Goal: Task Accomplishment & Management: Manage account settings

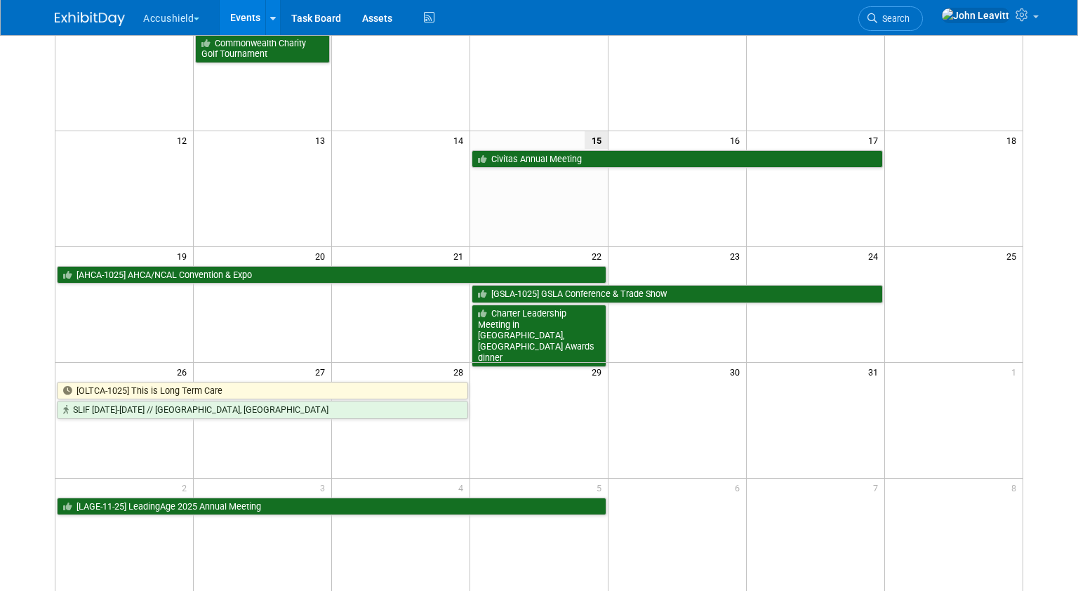
scroll to position [264, 0]
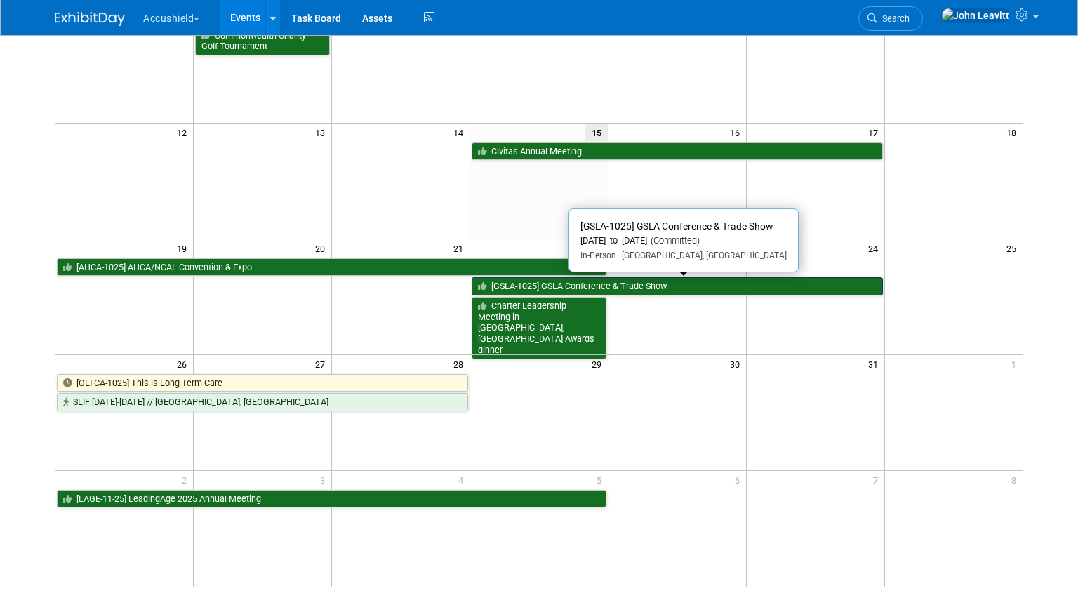
click at [559, 284] on link "[GSLA-1025] GSLA Conference & Trade Show" at bounding box center [676, 286] width 411 height 18
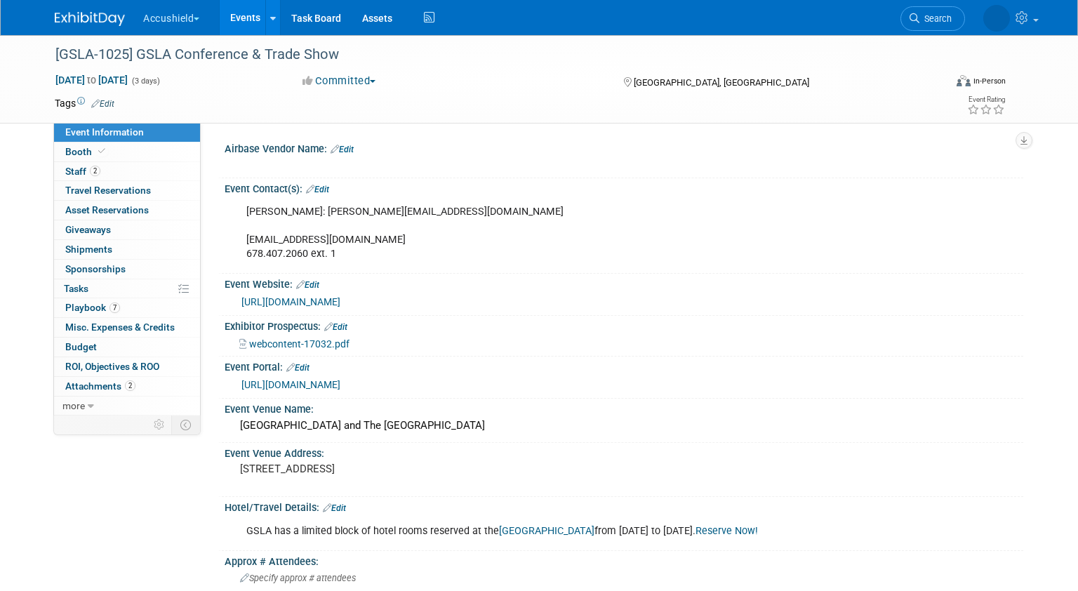
select select "Yes"
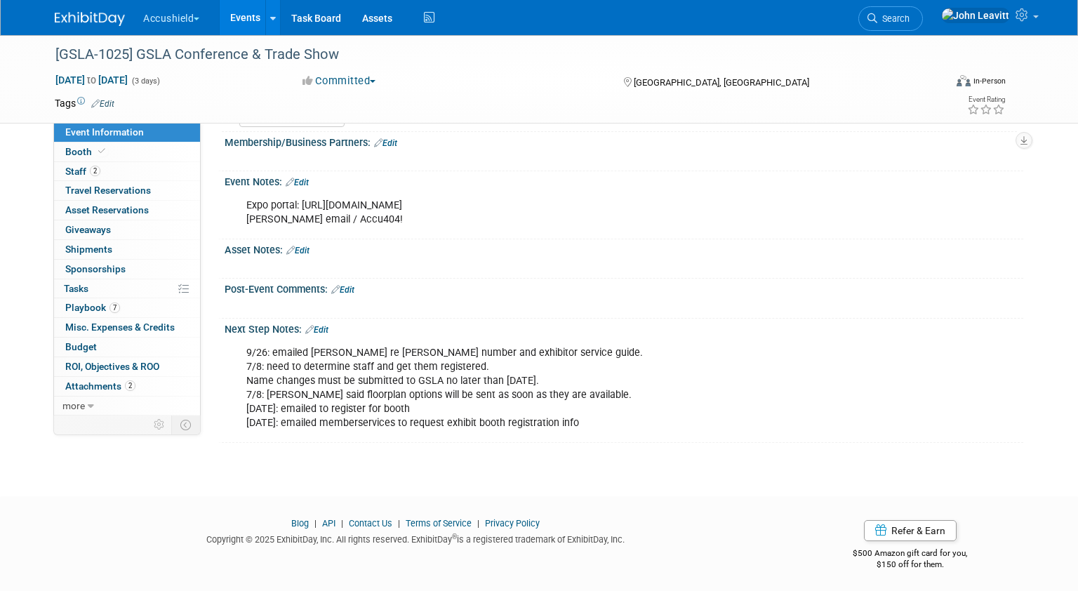
scroll to position [742, 0]
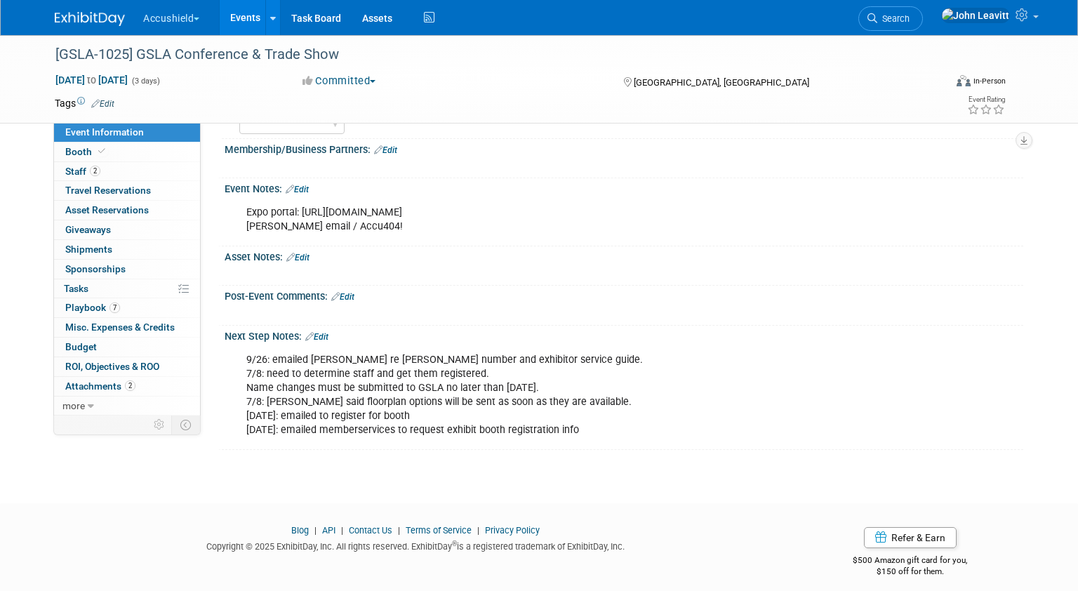
click at [85, 15] on img at bounding box center [90, 19] width 70 height 14
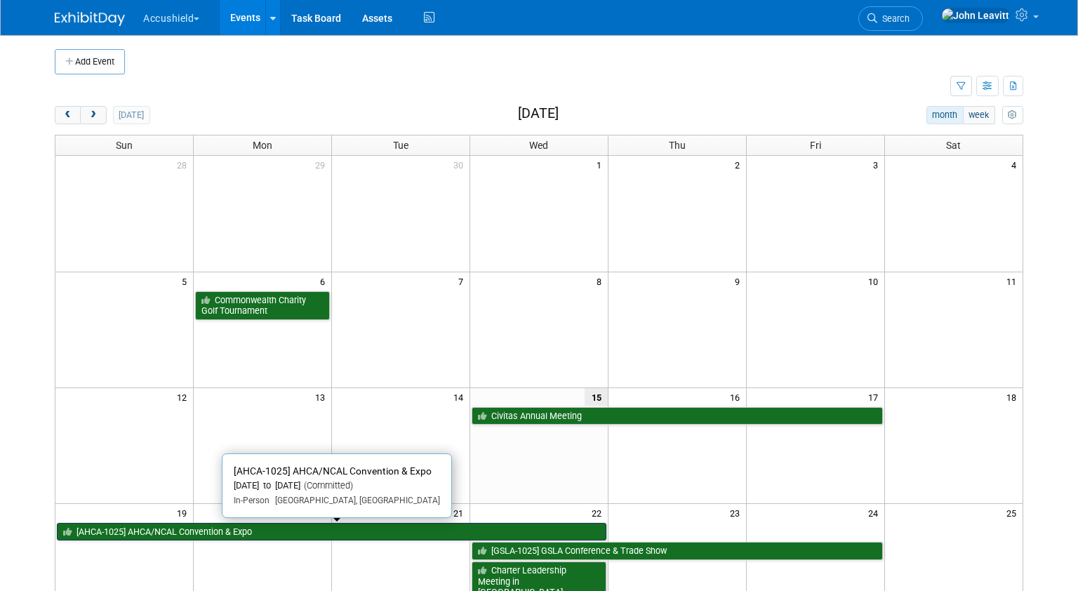
click at [286, 529] on link "[AHCA-1025] AHCA/NCAL Convention & Expo" at bounding box center [331, 532] width 549 height 18
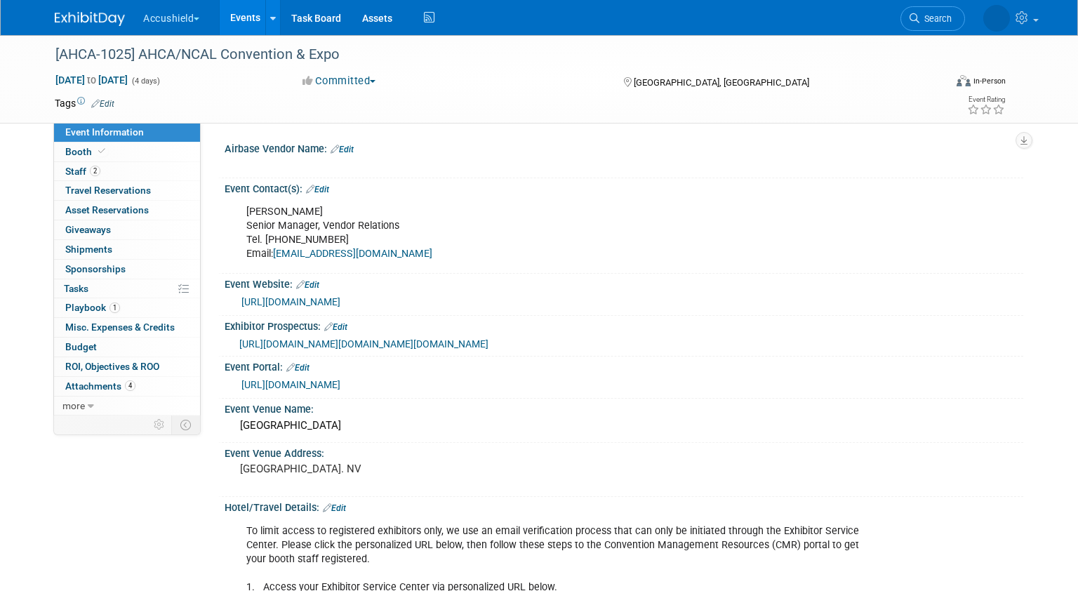
select select "Yes"
select select "WIP"
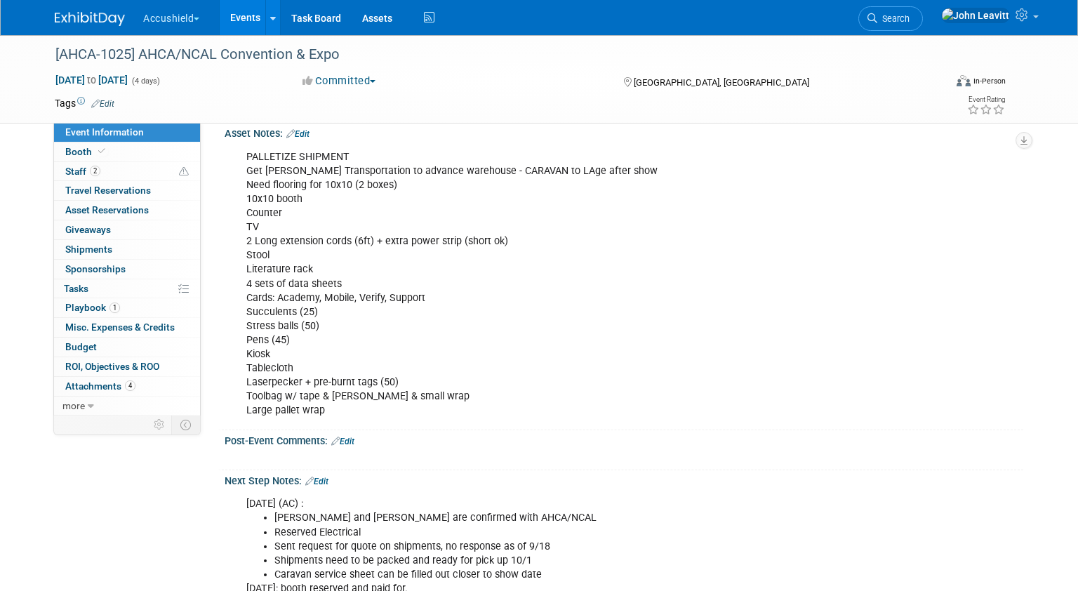
scroll to position [1181, 0]
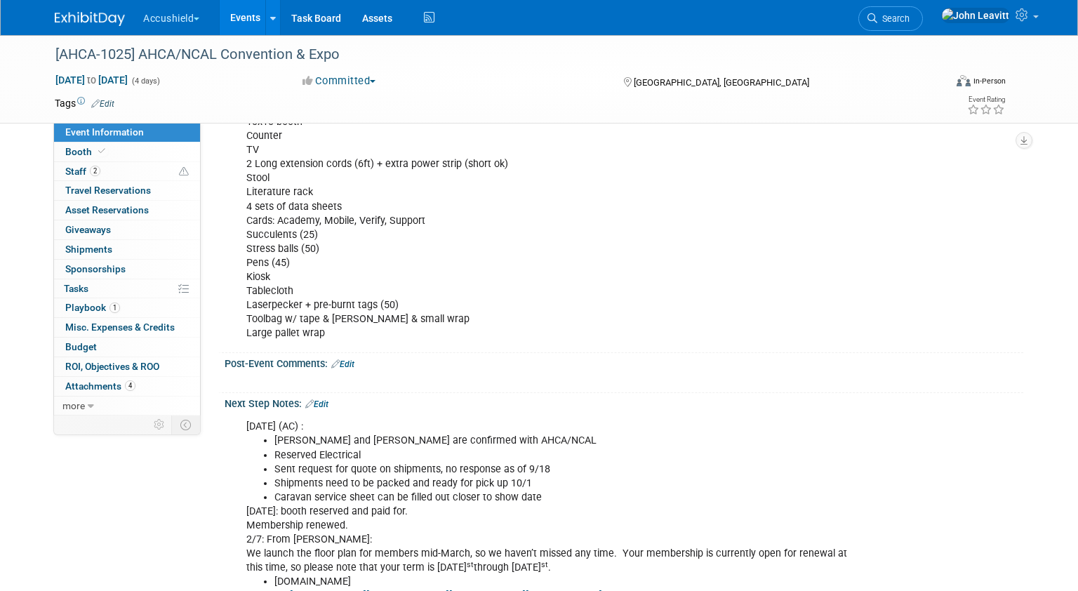
drag, startPoint x: 328, startPoint y: 362, endPoint x: 241, endPoint y: 289, distance: 113.5
click at [241, 288] on div "PALLETIZE SHIPMENT Get Freeman Transportation to advance warehouse - CARAVAN to…" at bounding box center [552, 206] width 632 height 281
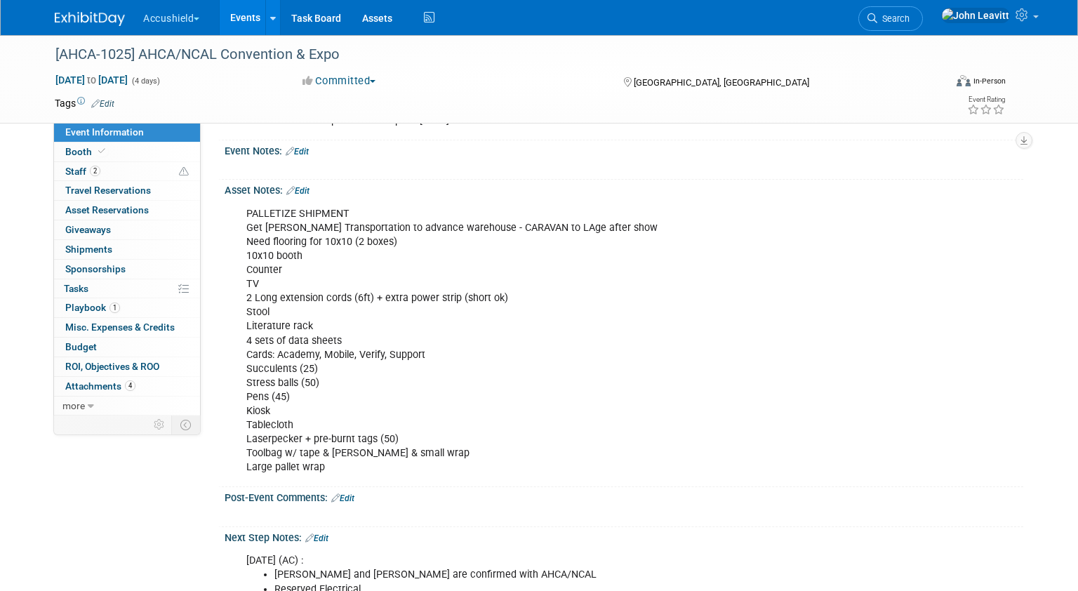
scroll to position [1021, 0]
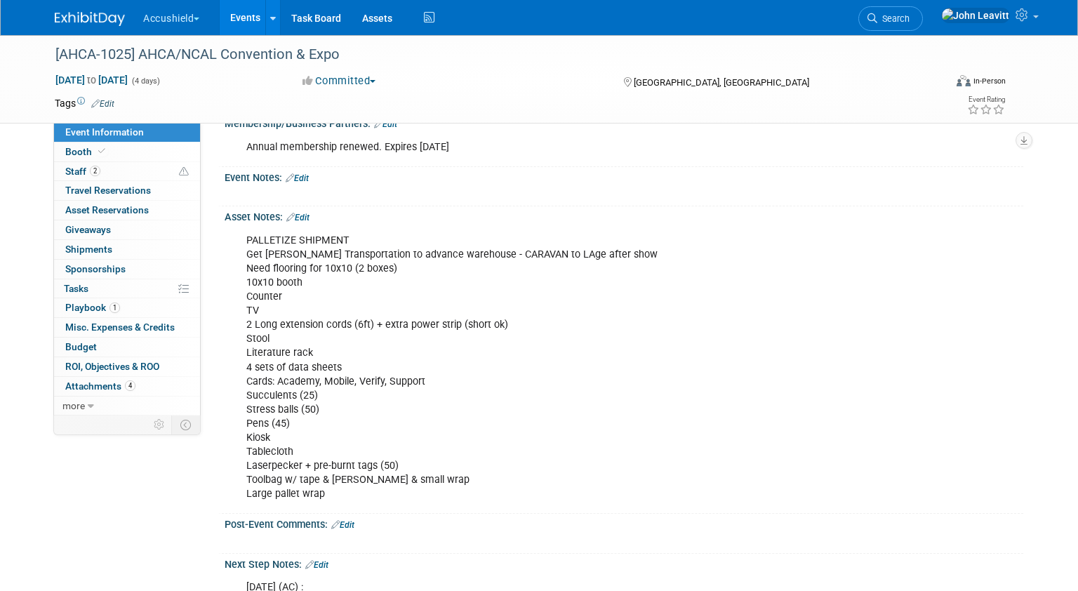
click at [248, 297] on div "PALLETIZE SHIPMENT Get Freeman Transportation to advance warehouse - CARAVAN to…" at bounding box center [552, 367] width 632 height 281
copy div "Need flooring for 10x10 (2 boxes) 10x10 booth Counter TV 2 Long extension cords…"
click at [88, 20] on img at bounding box center [90, 19] width 70 height 14
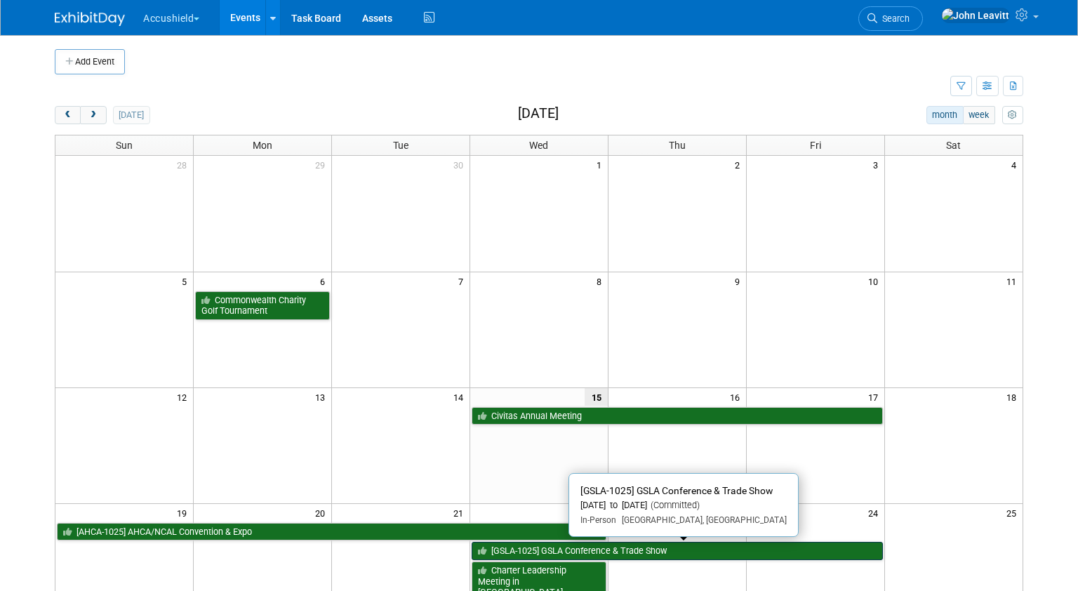
click at [551, 552] on link "[GSLA-1025] GSLA Conference & Trade Show" at bounding box center [676, 551] width 411 height 18
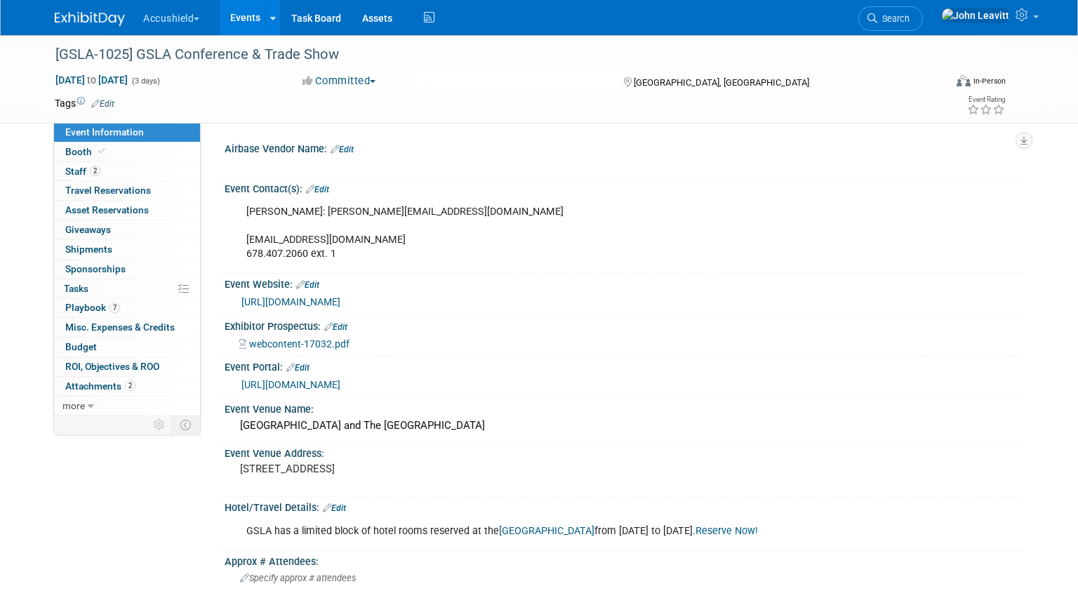
select select "Yes"
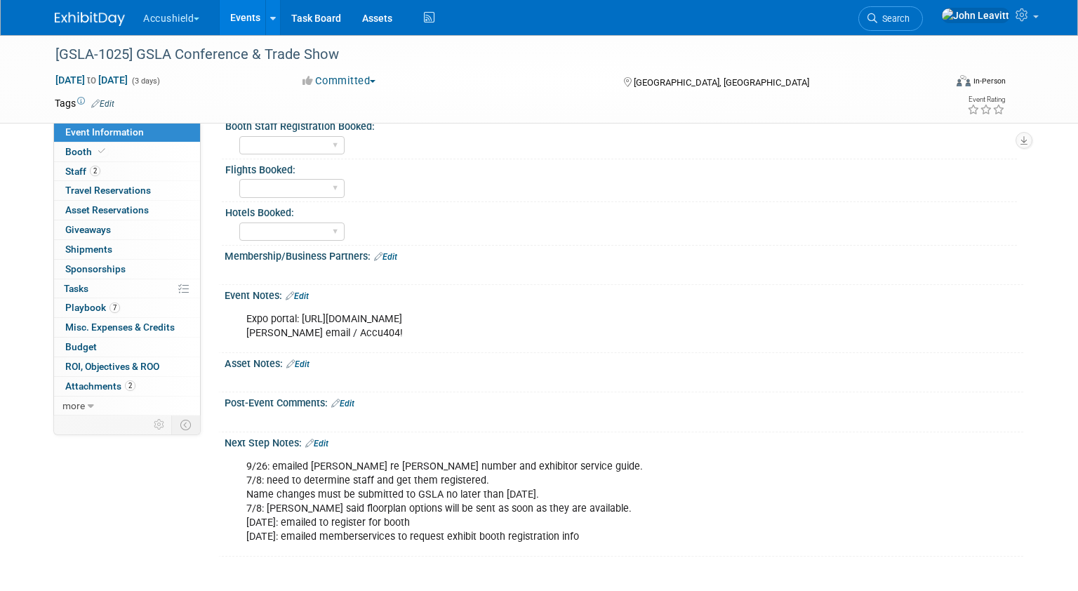
scroll to position [765, 0]
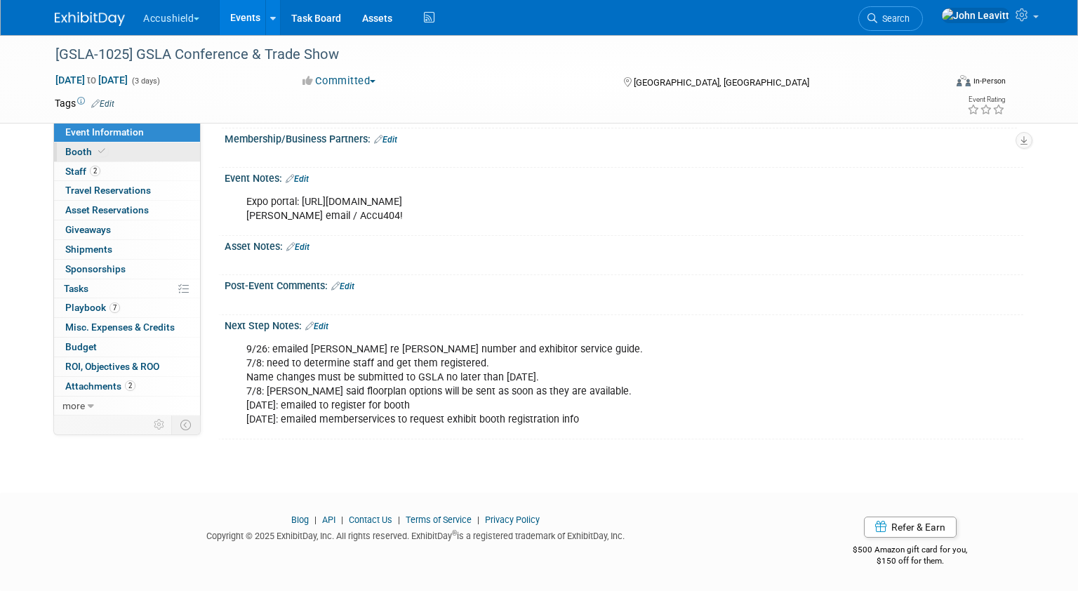
click at [83, 149] on span "Booth" at bounding box center [86, 151] width 43 height 11
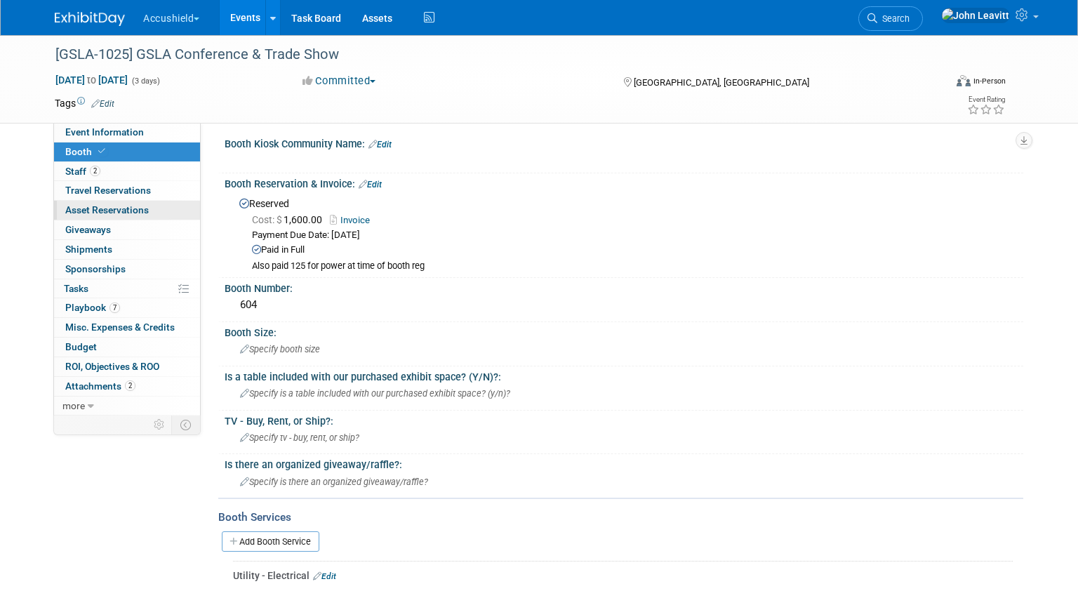
scroll to position [0, 0]
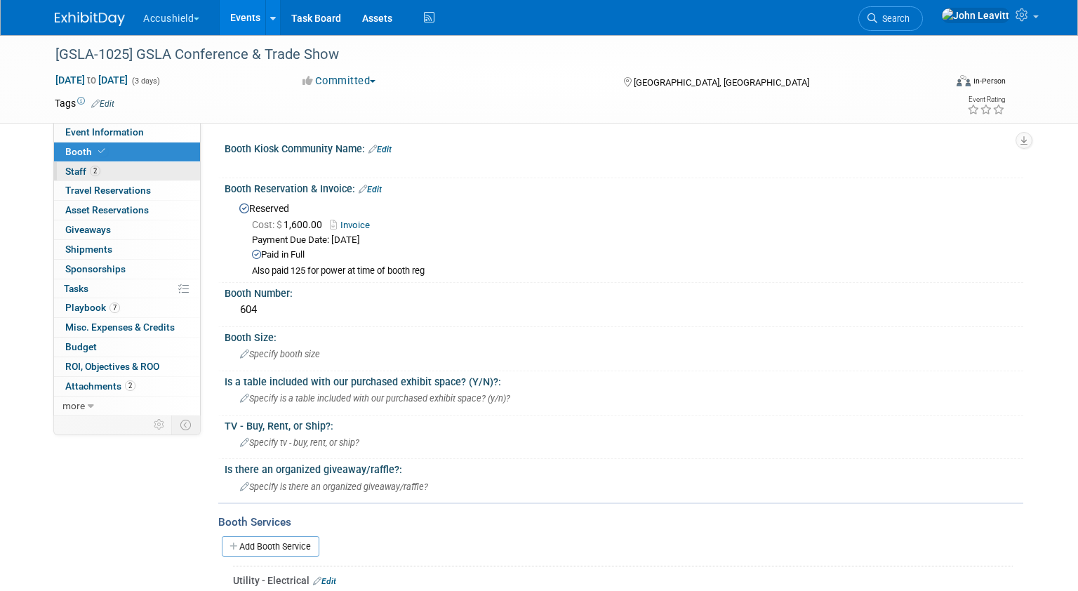
click at [113, 171] on link "2 Staff 2" at bounding box center [127, 171] width 146 height 19
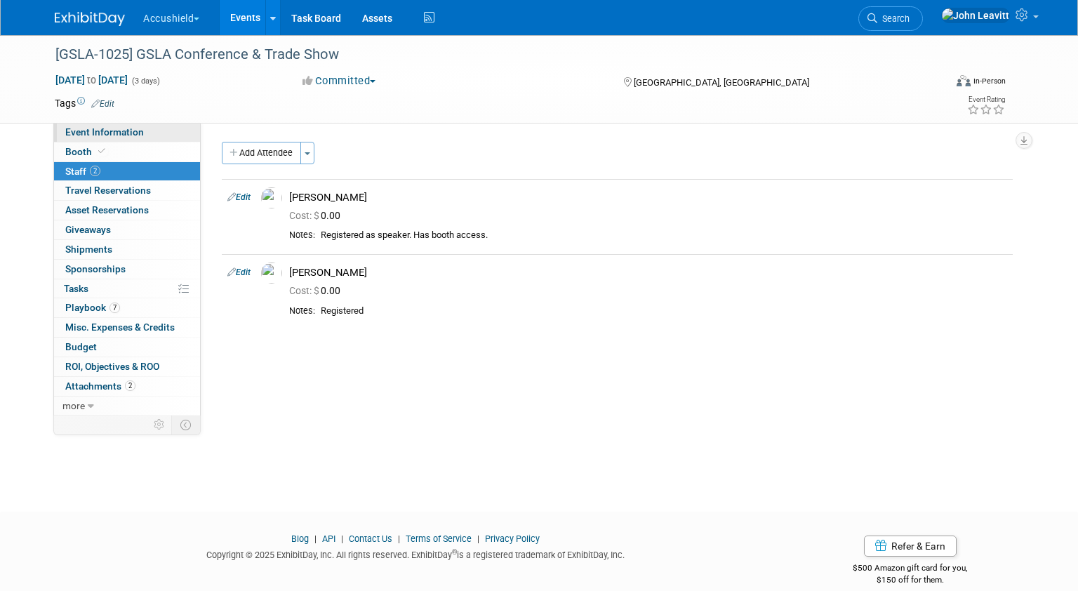
click at [83, 127] on span "Event Information" at bounding box center [104, 131] width 79 height 11
select select "Yes"
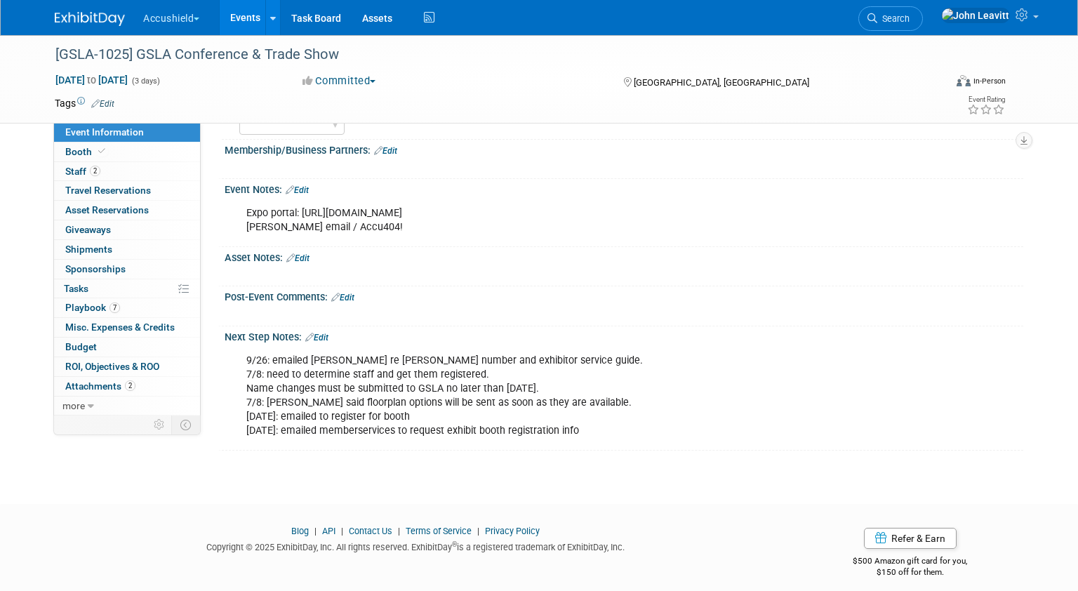
scroll to position [765, 0]
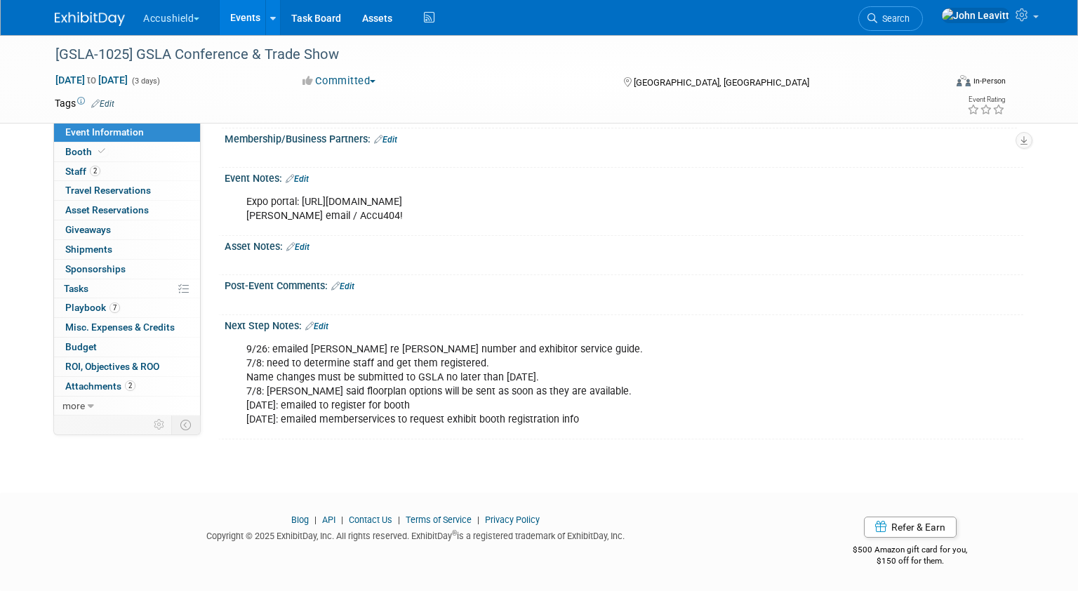
click at [308, 179] on link "Edit" at bounding box center [297, 179] width 23 height 10
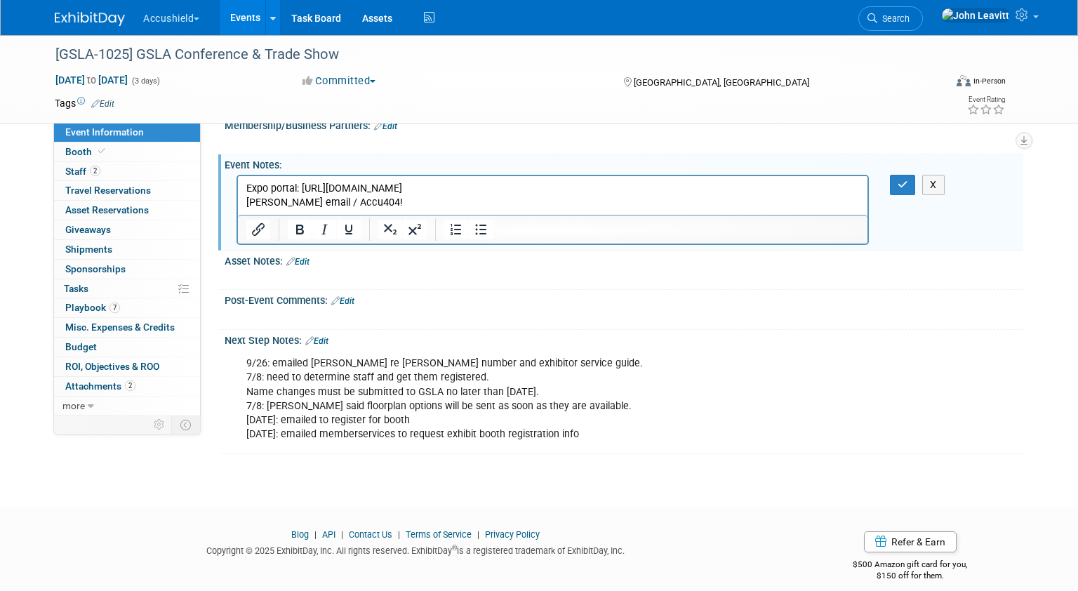
scroll to position [0, 0]
click at [418, 208] on p "Expo portal: https://rpmxpo.boomerecommerce.com/Home/Pages/Event/EventHome.aspx…" at bounding box center [552, 195] width 613 height 28
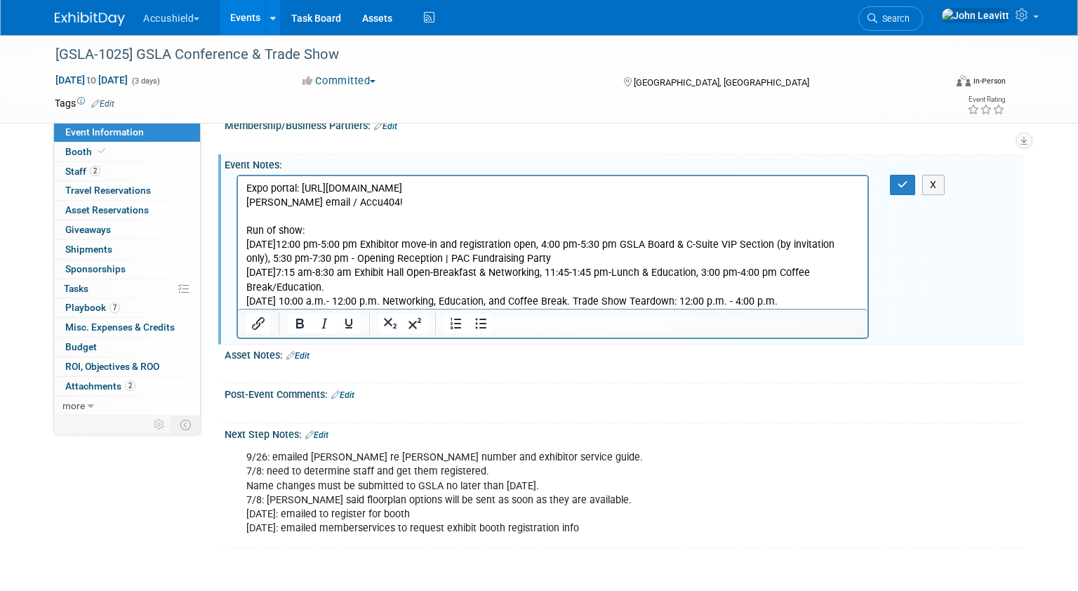
click at [356, 243] on p "Wednesday, October 22 -12:00 pm-5:00 pm Exhibitor move-in and registration open…" at bounding box center [552, 251] width 613 height 28
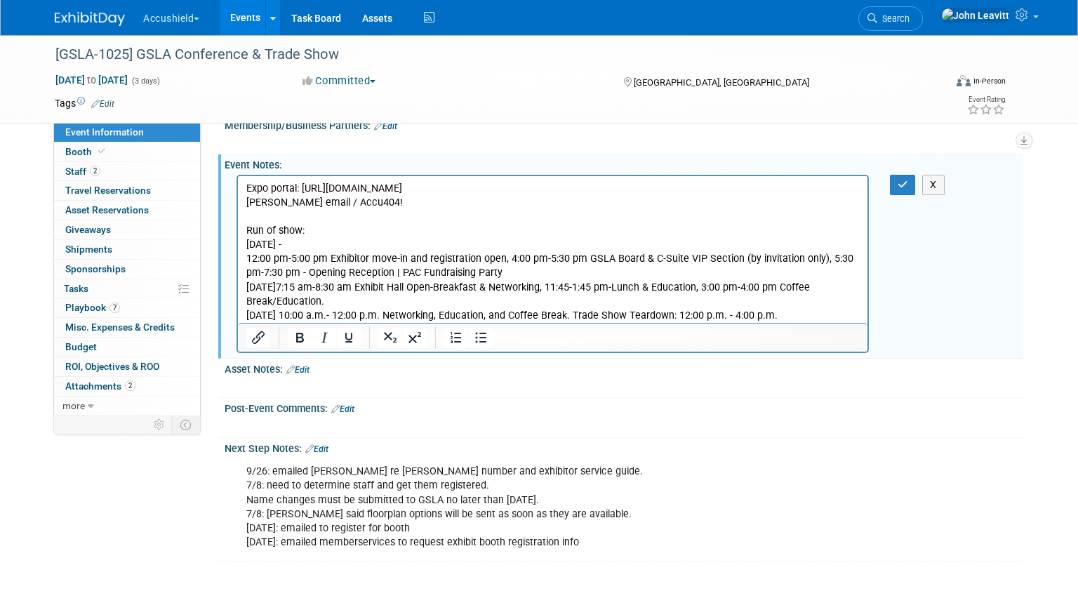
click at [511, 257] on p "12:00 pm-5:00 pm Exhibitor move-in and registration open, 4:00 pm-5:30 pm GSLA …" at bounding box center [552, 265] width 613 height 28
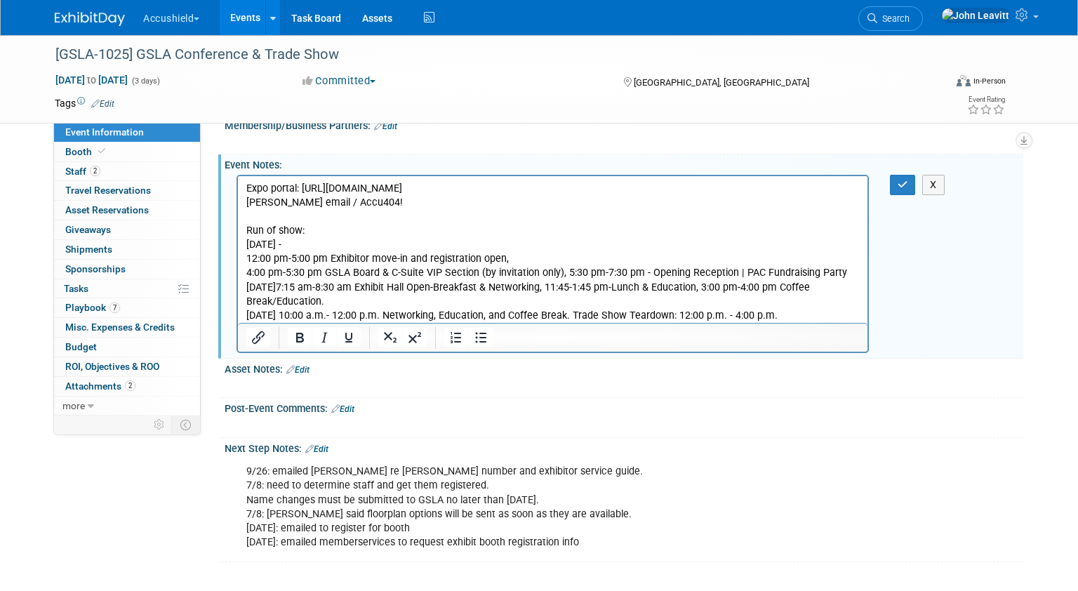
click at [567, 274] on p "4:00 pm-5:30 pm GSLA Board & C-Suite VIP Section (by invitation only), 5:30 pm-…" at bounding box center [552, 272] width 613 height 14
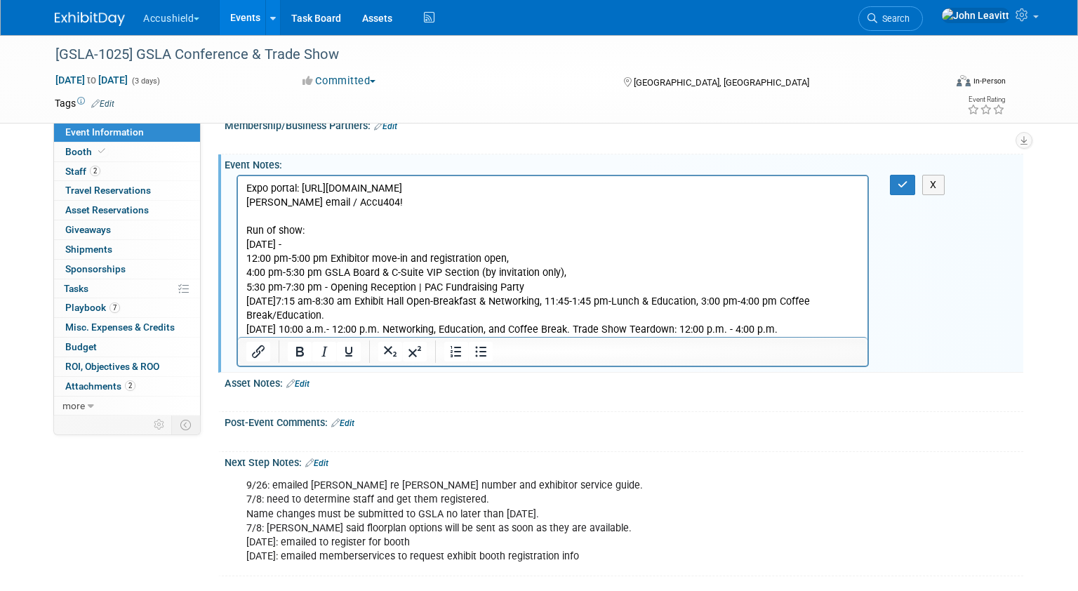
click at [246, 301] on p "Thursday, October 23, 2025 –7:15 am-8:30 am Exhibit Hall Open-Breakfast & Netwo…" at bounding box center [552, 308] width 613 height 28
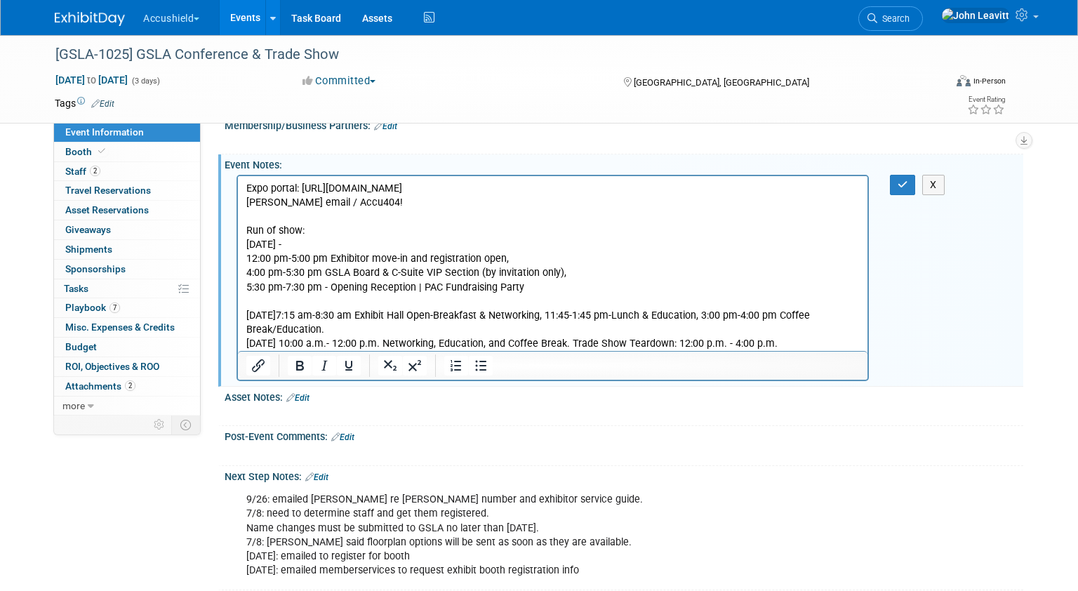
click at [380, 316] on p "Thursday, October 23, 2025 –7:15 am-8:30 am Exhibit Hall Open-Breakfast & Netwo…" at bounding box center [552, 322] width 613 height 28
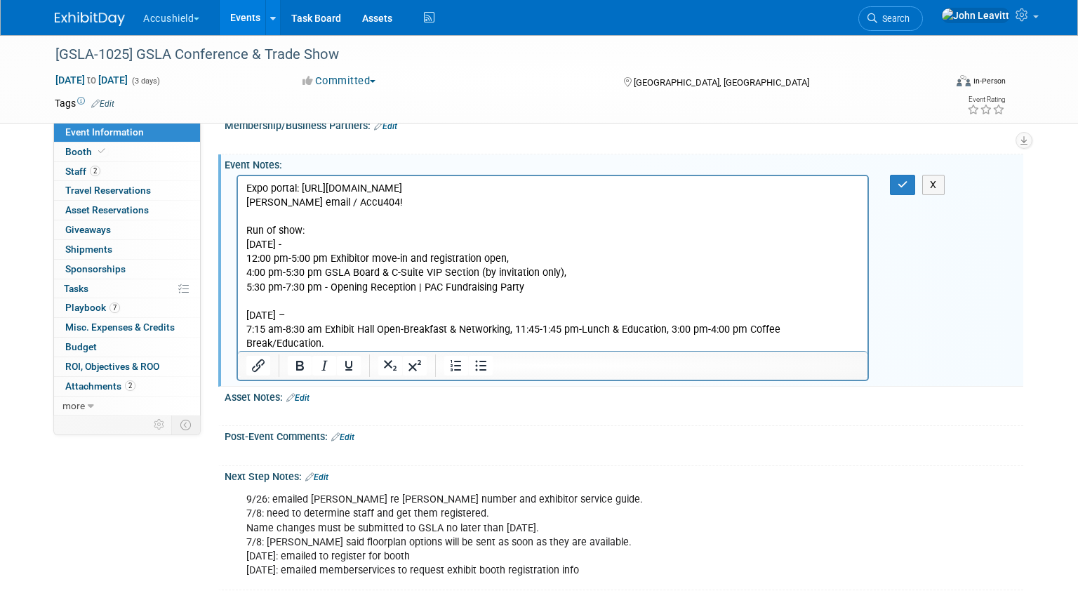
click at [514, 330] on p "7:15 am-8:30 am Exhibit Hall Open-Breakfast & Networking, 11:45-1:45 pm-Lunch &…" at bounding box center [552, 336] width 613 height 28
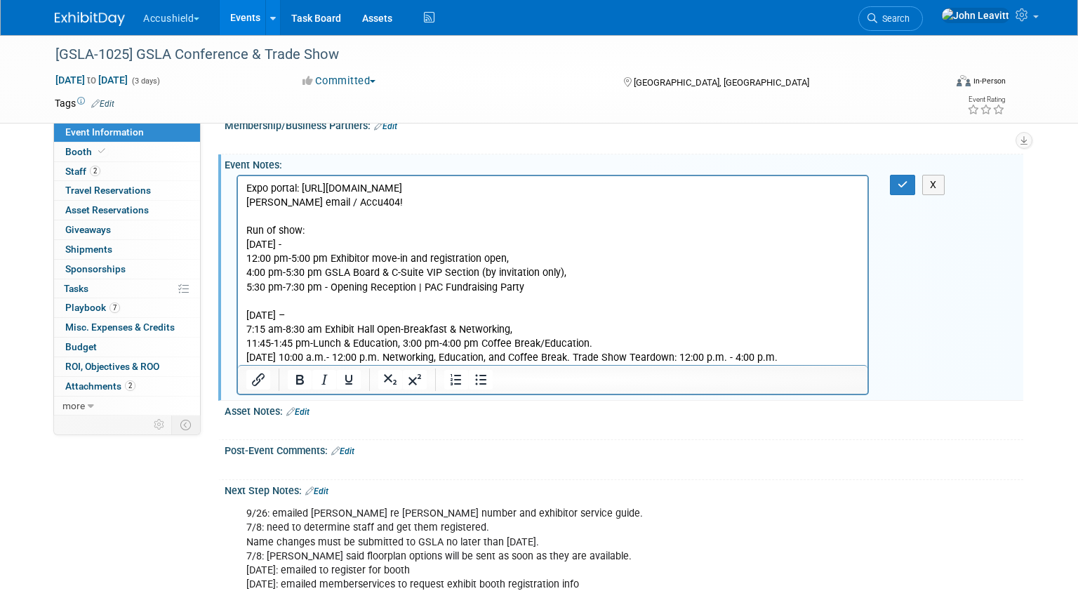
click at [401, 343] on p "11:45-1:45 pm-Lunch & Education, 3:00 pm-4:00 pm Coffee Break/Education." at bounding box center [552, 343] width 613 height 14
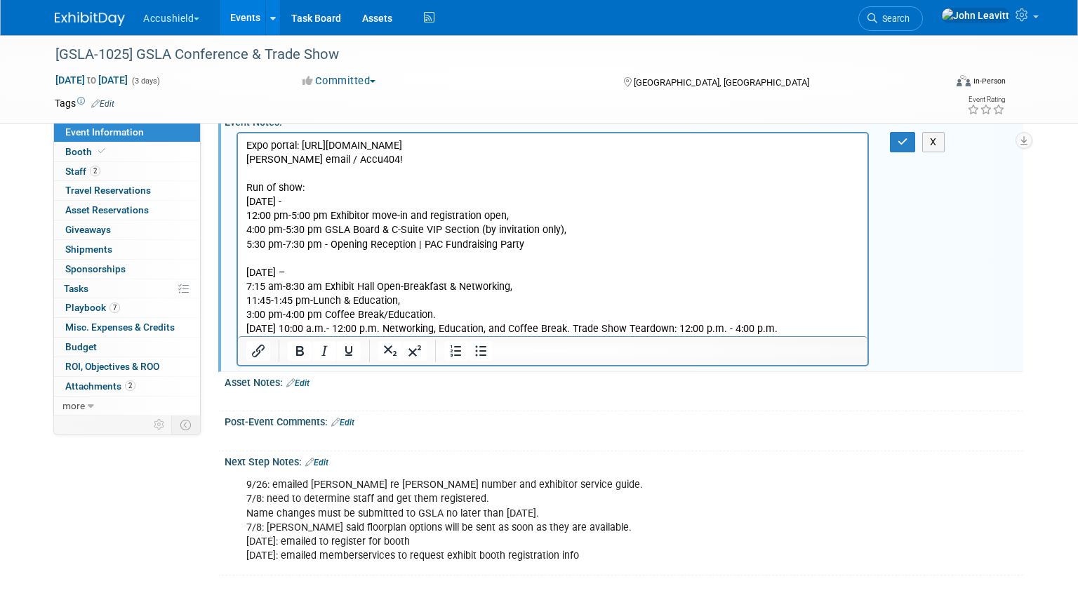
scroll to position [812, 0]
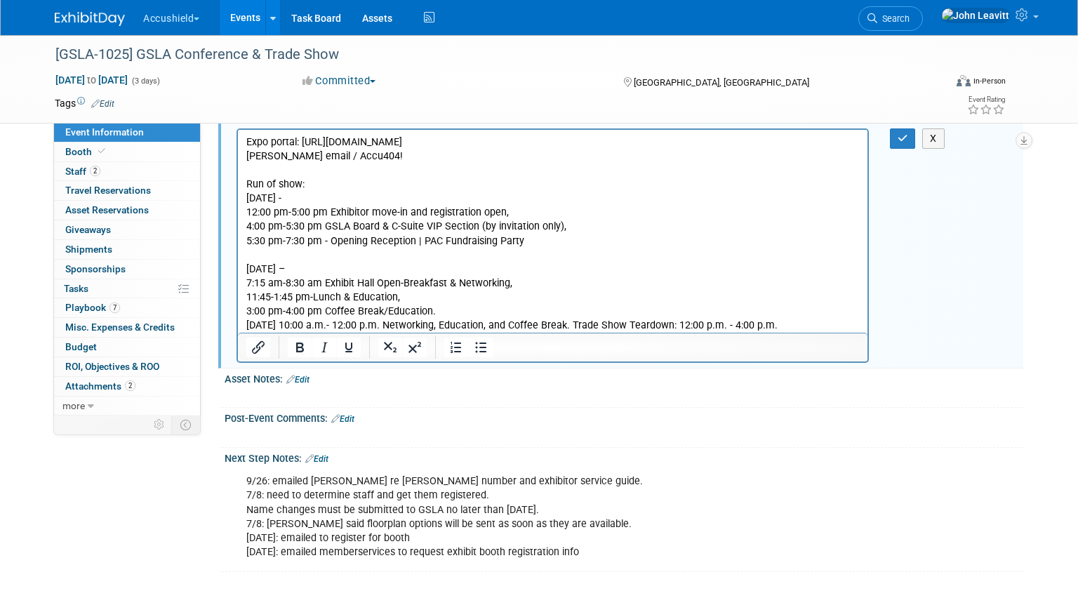
click at [448, 314] on p "3:00 pm-4:00 pm Coffee Break/Education." at bounding box center [552, 311] width 613 height 14
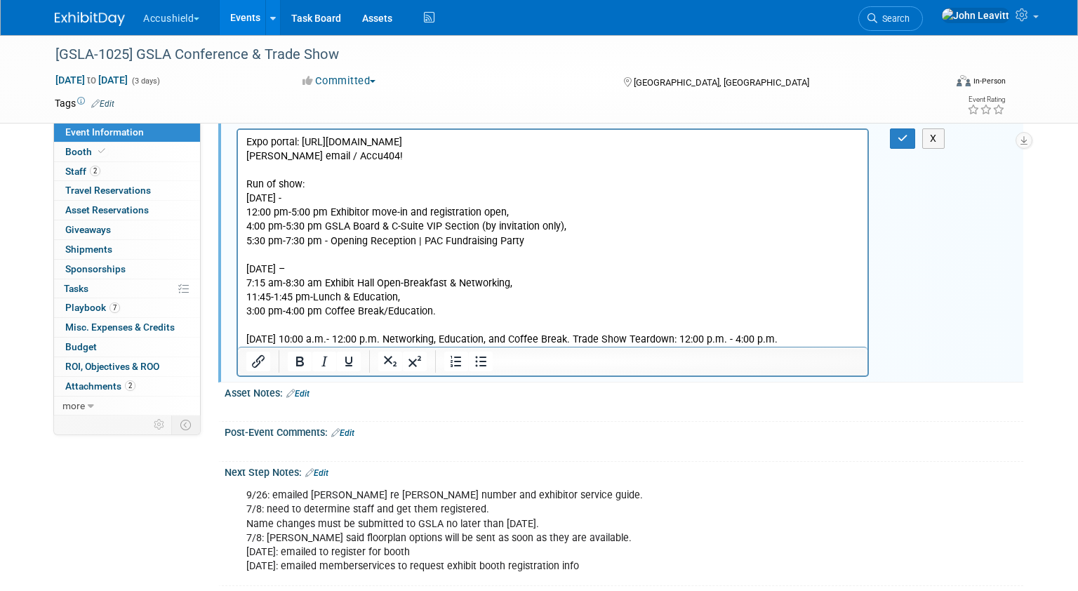
click at [365, 337] on p "Friday, October 24, 2025 – 10:00 a.m.- 12:00 p.m. Networking, Education, and Co…" at bounding box center [552, 339] width 613 height 14
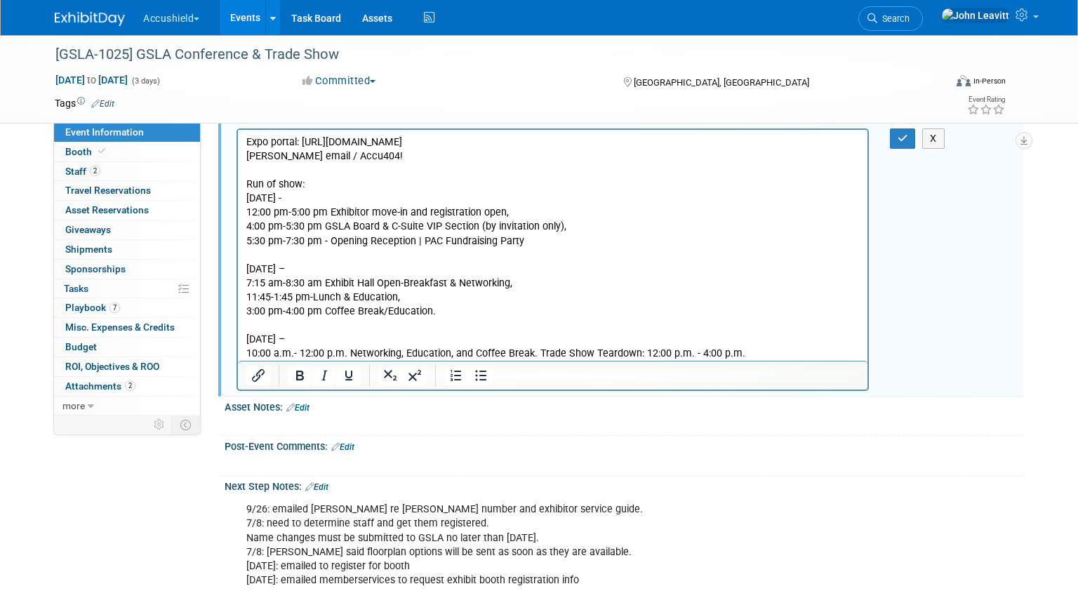
click at [537, 352] on p "10:00 a.m.- 12:00 p.m. Networking, Education, and Coffee Break. Trade Show Tear…" at bounding box center [552, 353] width 613 height 14
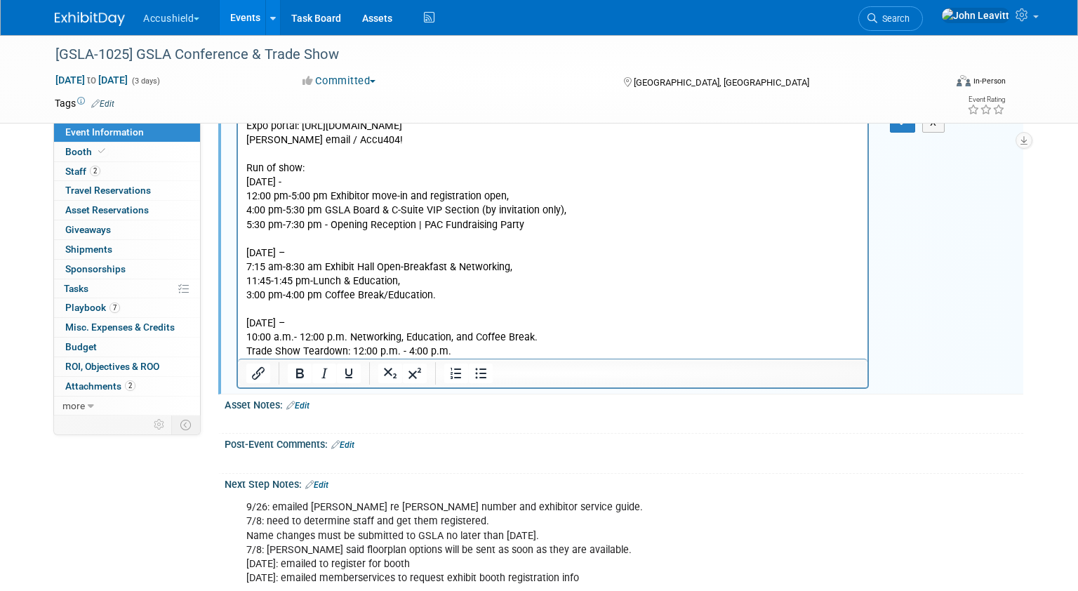
scroll to position [830, 0]
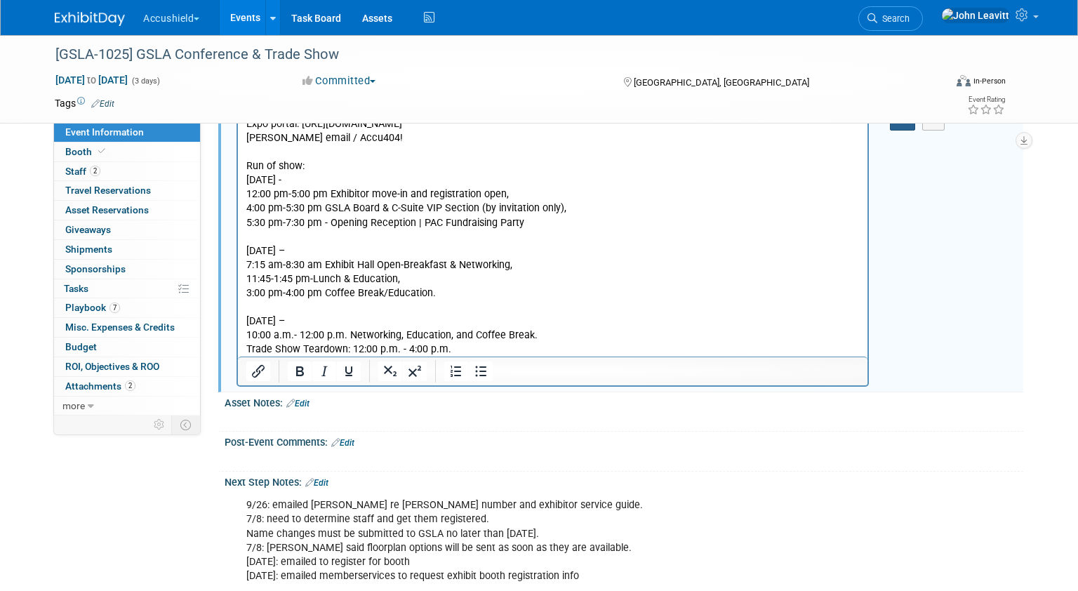
click at [904, 125] on icon "button" at bounding box center [902, 120] width 11 height 10
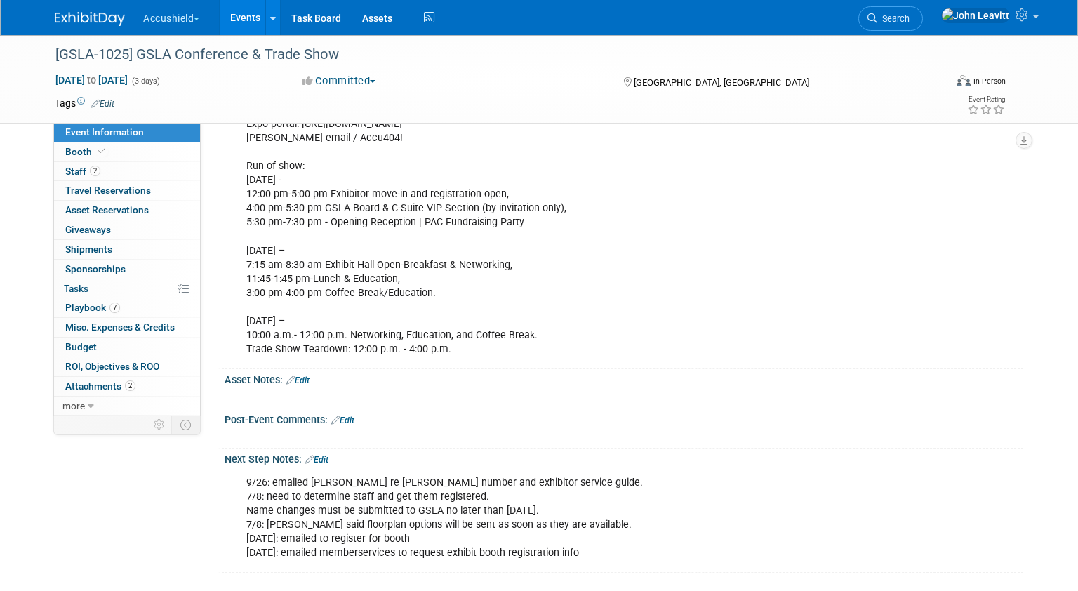
drag, startPoint x: 304, startPoint y: 138, endPoint x: 652, endPoint y: 138, distance: 348.0
click at [652, 138] on div "Expo portal: [URL][DOMAIN_NAME] [PERSON_NAME] email / Accu404! Run of show: [DA…" at bounding box center [552, 236] width 632 height 253
copy div "ttps://rpmxpo.boomerecommerce.com/Home/Pages/Event/EventHome.aspx"
drag, startPoint x: 302, startPoint y: 135, endPoint x: 655, endPoint y: 143, distance: 352.3
click at [655, 143] on div "Expo portal: [URL][DOMAIN_NAME] [PERSON_NAME] email / Accu404! Run of show: [DA…" at bounding box center [552, 236] width 632 height 253
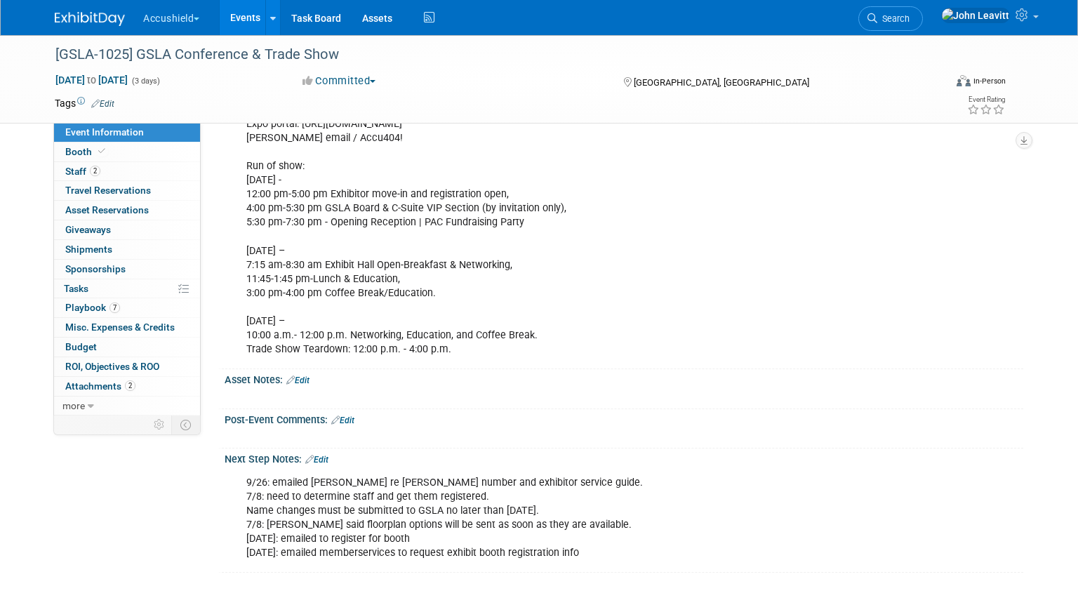
copy div "[URL][DOMAIN_NAME]"
click at [306, 385] on link "Edit" at bounding box center [297, 380] width 23 height 10
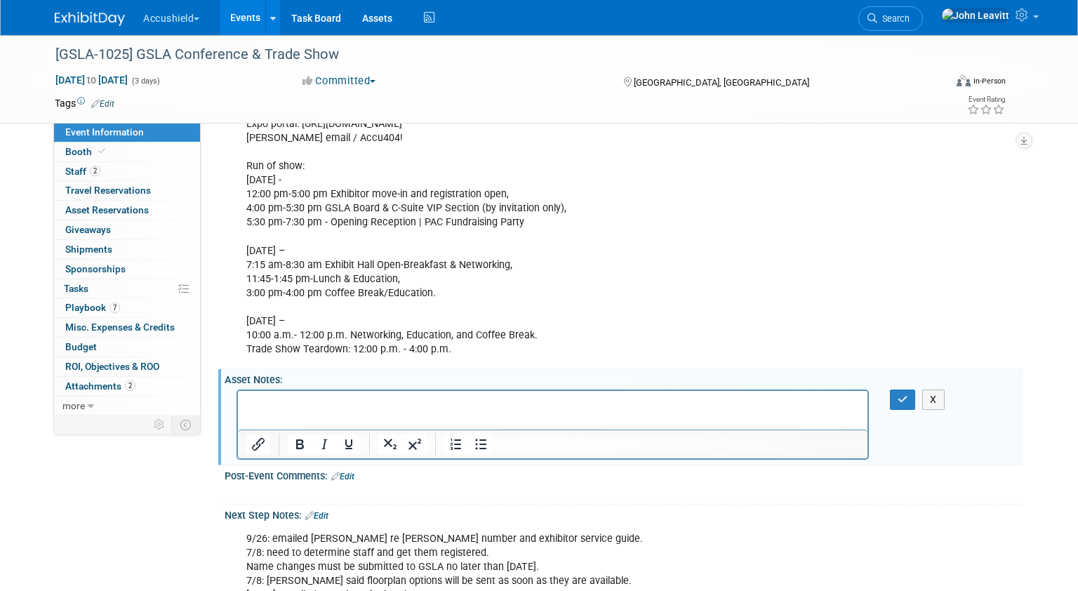
scroll to position [0, 0]
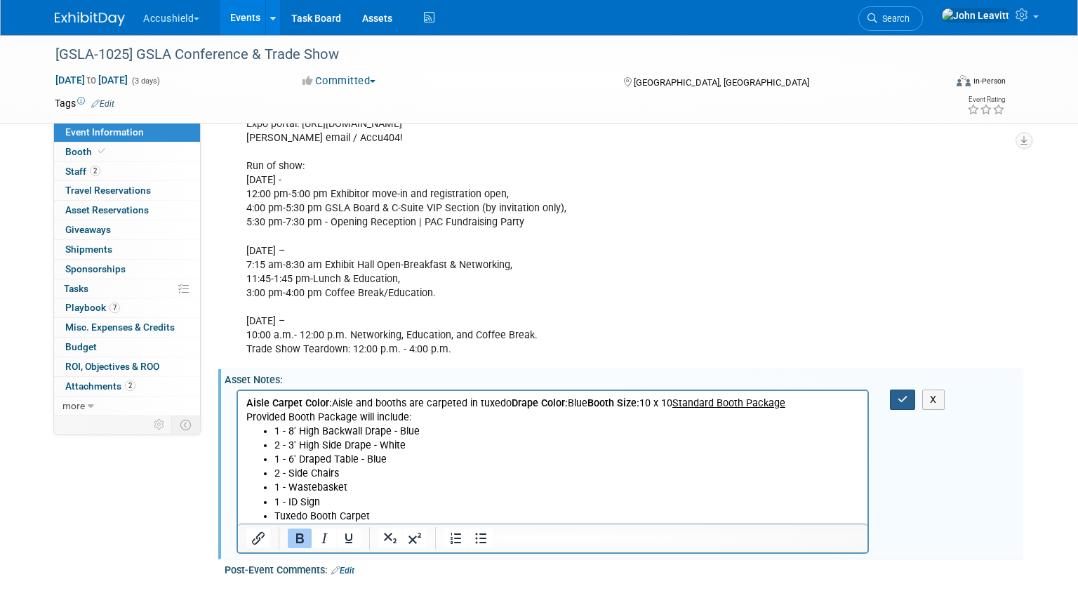
click at [903, 404] on icon "button" at bounding box center [902, 399] width 11 height 10
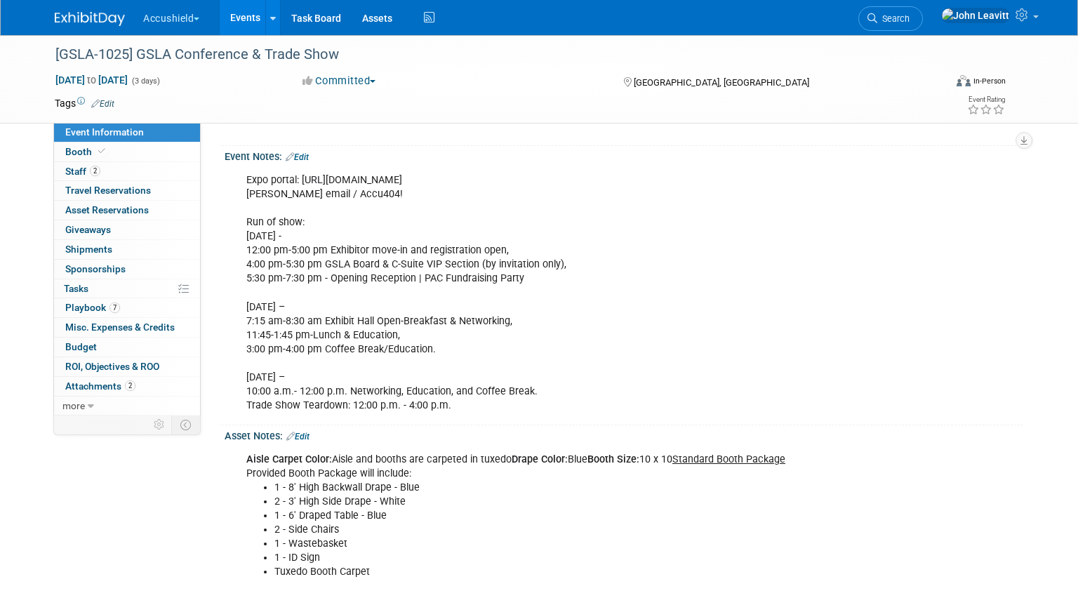
scroll to position [765, 0]
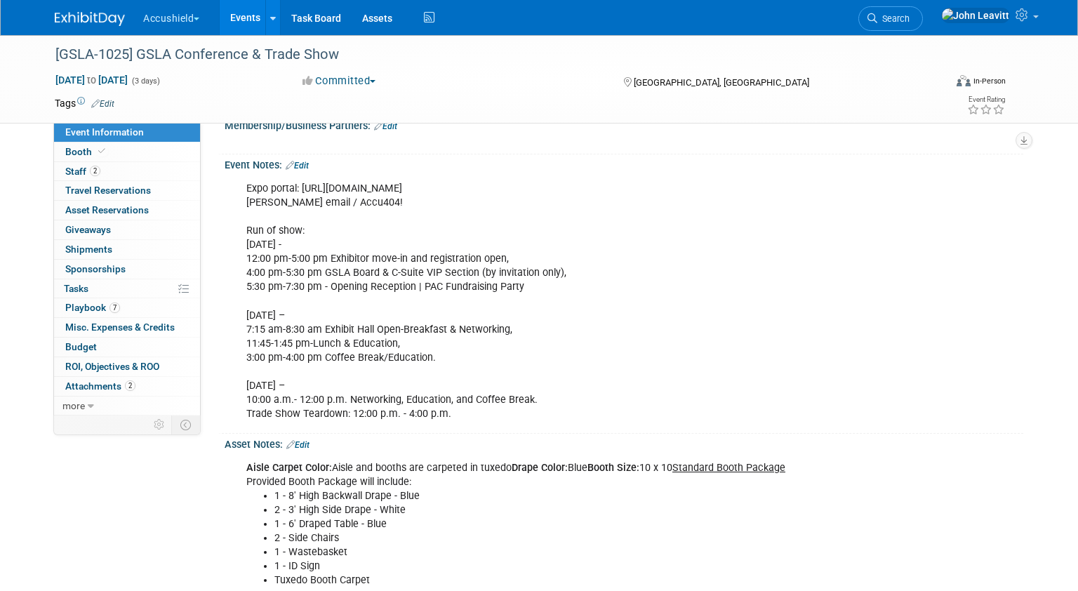
click at [96, 22] on img at bounding box center [90, 19] width 70 height 14
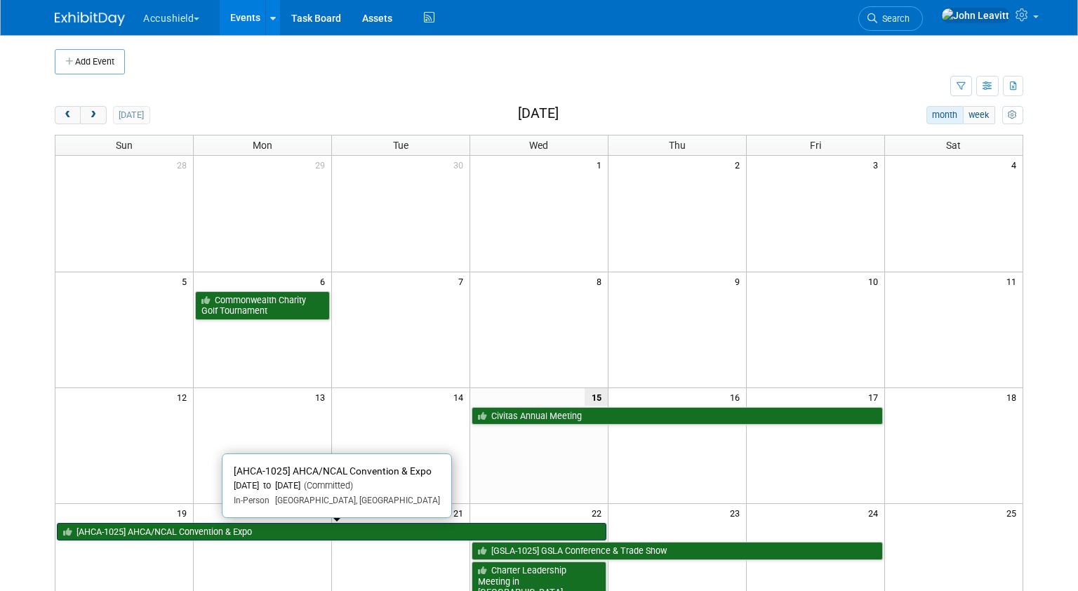
click at [255, 525] on link "[AHCA-1025] AHCA/NCAL Convention & Expo" at bounding box center [331, 532] width 549 height 18
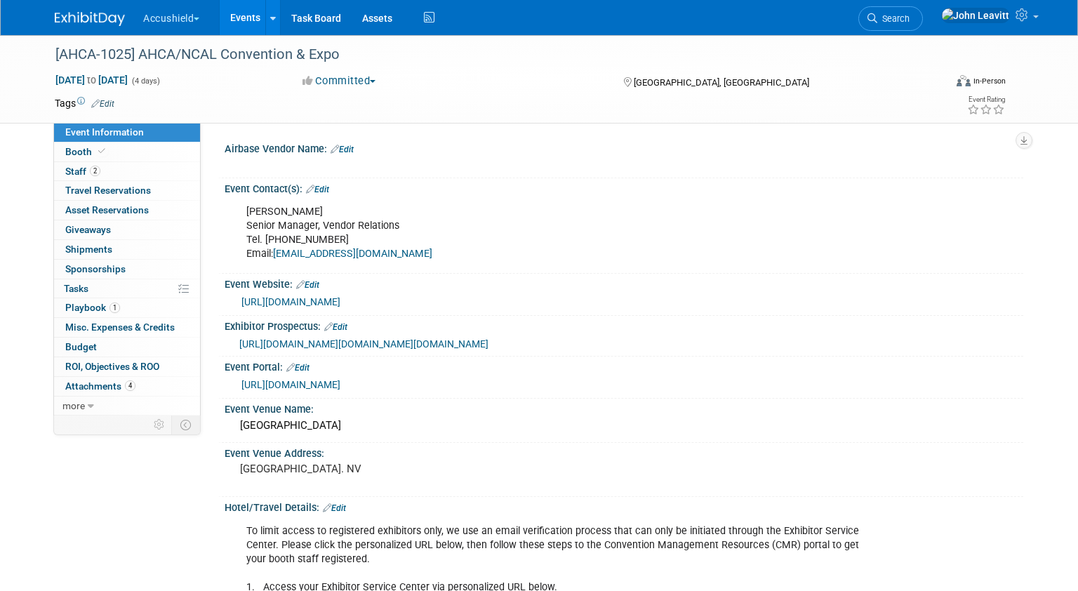
select select "Yes"
select select "WIP"
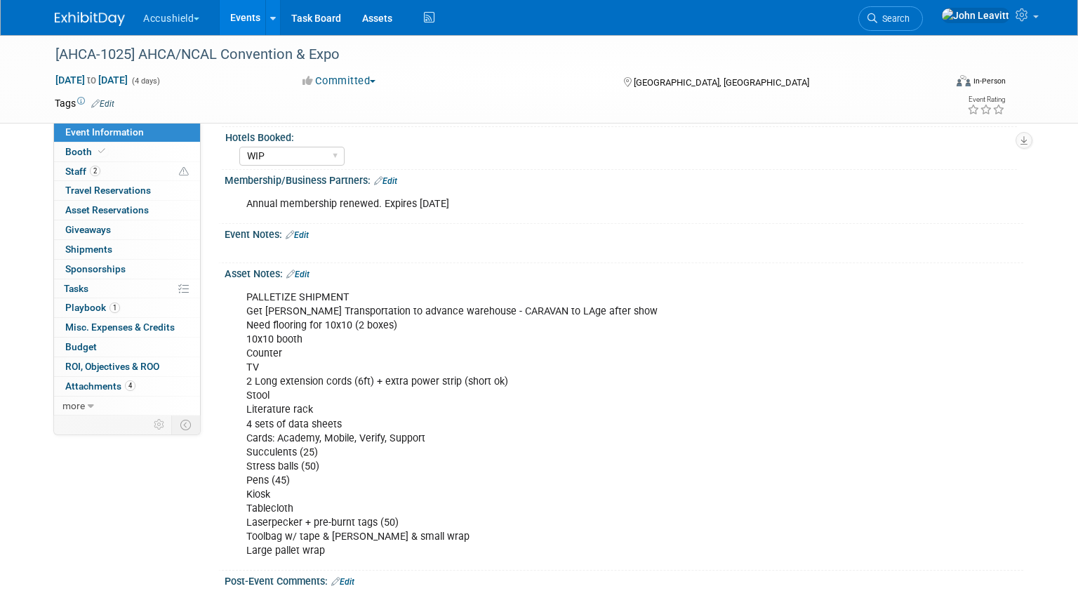
scroll to position [1171, 0]
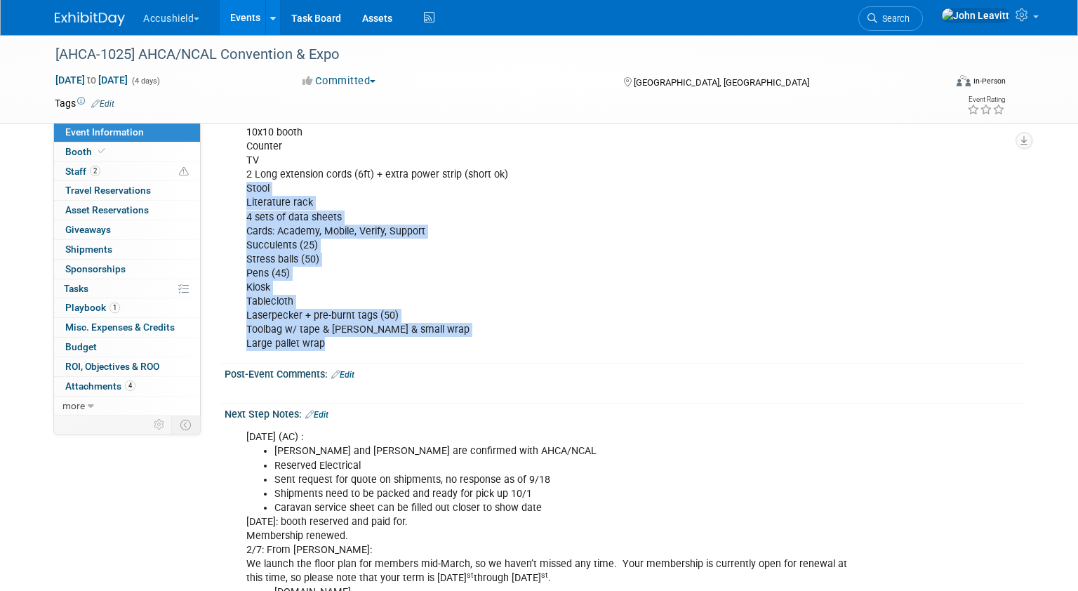
drag, startPoint x: 345, startPoint y: 372, endPoint x: 285, endPoint y: 212, distance: 171.0
click at [285, 210] on div "PALLETIZE SHIPMENT Get Freeman Transportation to advance warehouse - CARAVAN to…" at bounding box center [552, 216] width 632 height 281
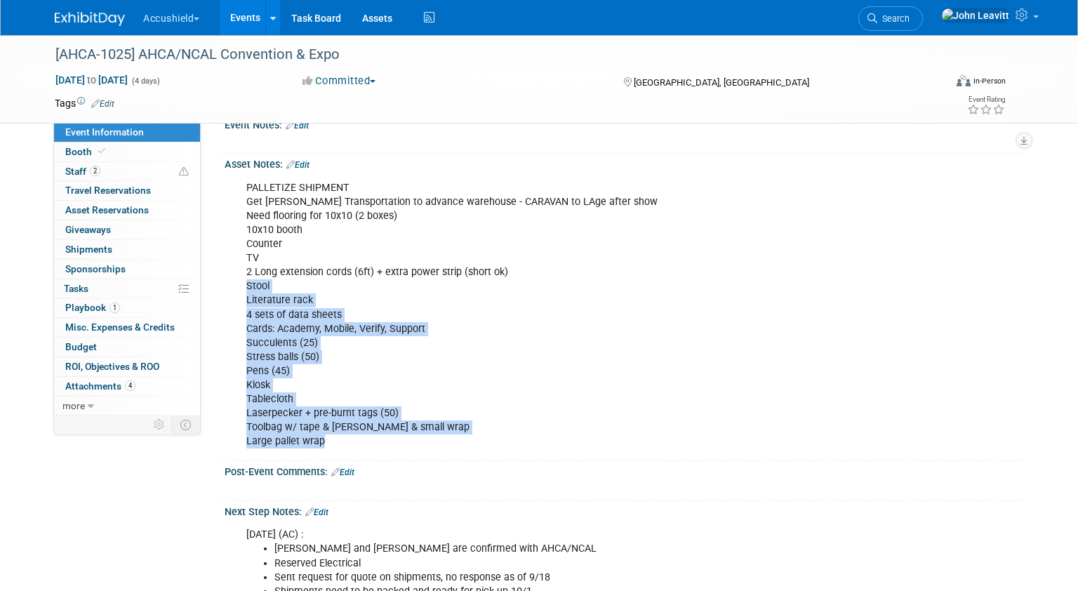
scroll to position [1033, 0]
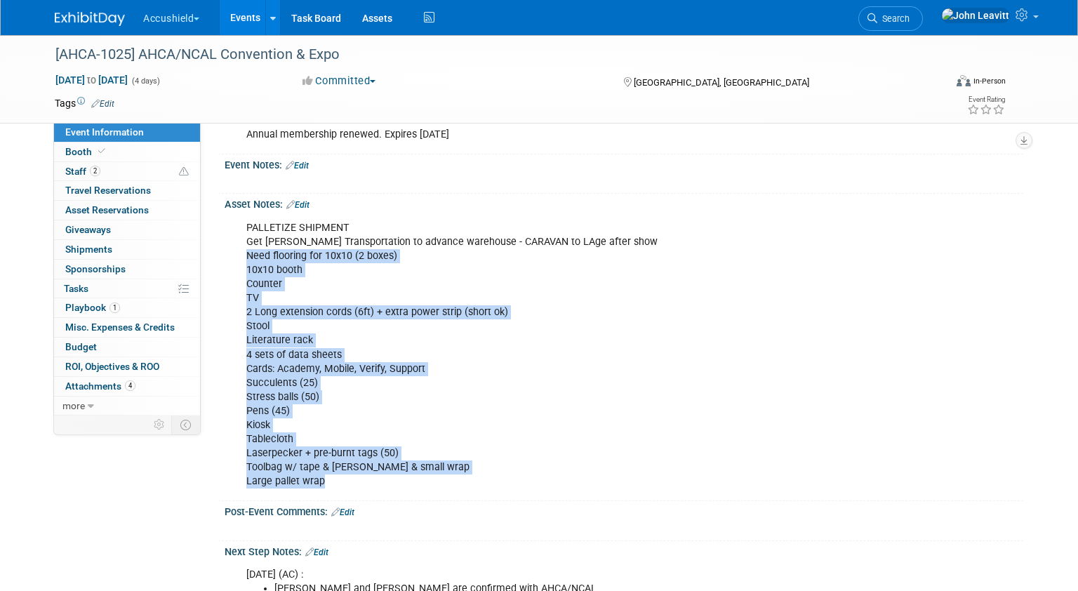
click at [246, 283] on div "PALLETIZE SHIPMENT Get Freeman Transportation to advance warehouse - CARAVAN to…" at bounding box center [552, 354] width 632 height 281
copy div "Need flooring for 10x10 (2 boxes) 10x10 booth Counter TV 2 Long extension cords…"
click at [87, 8] on link at bounding box center [98, 11] width 87 height 11
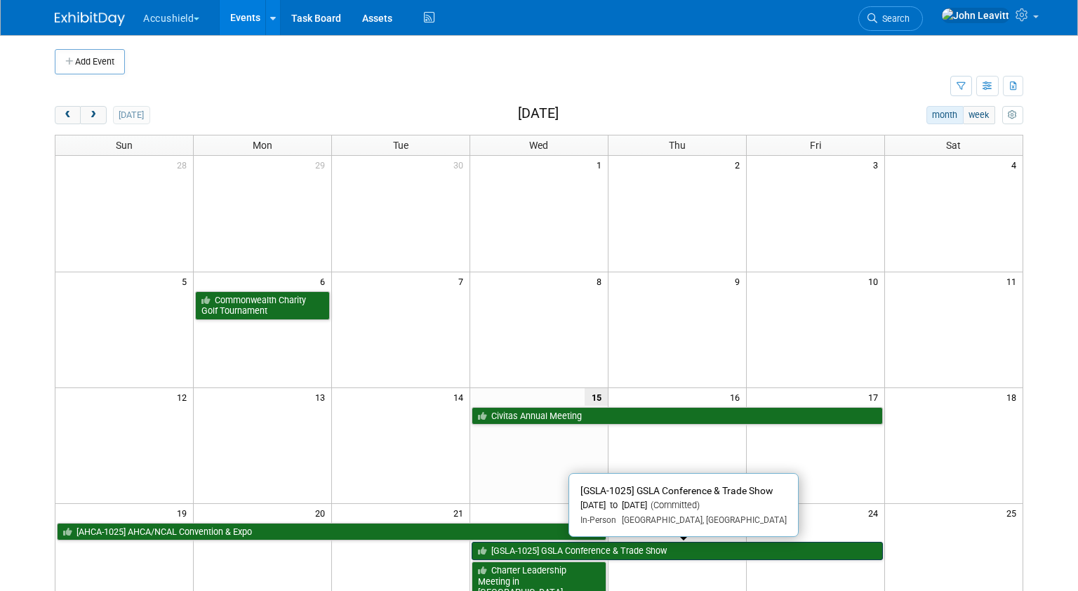
click at [540, 547] on link "[GSLA-1025] GSLA Conference & Trade Show" at bounding box center [676, 551] width 411 height 18
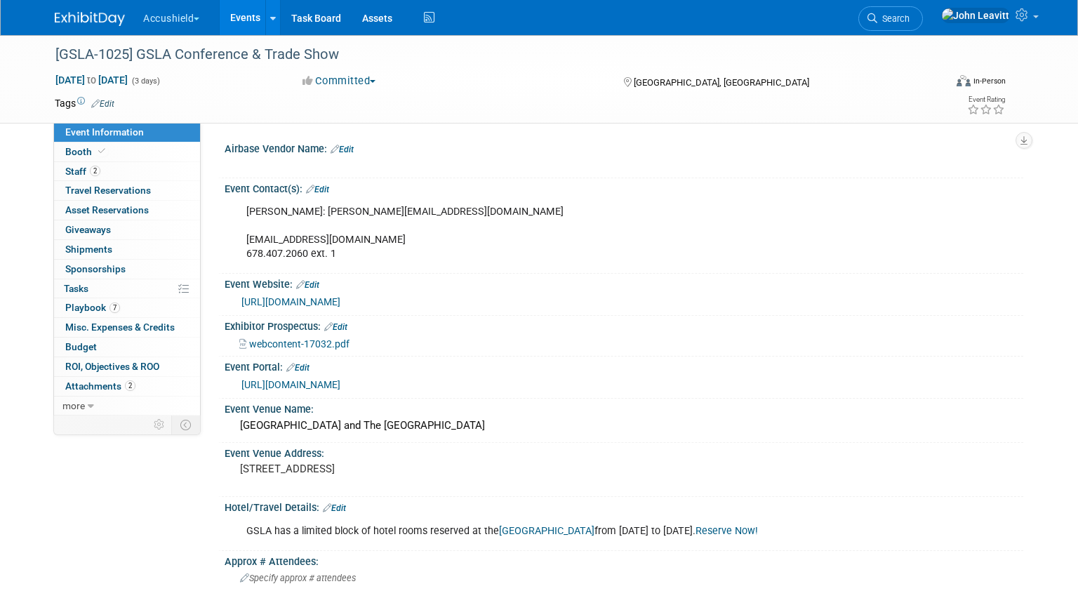
select select "Yes"
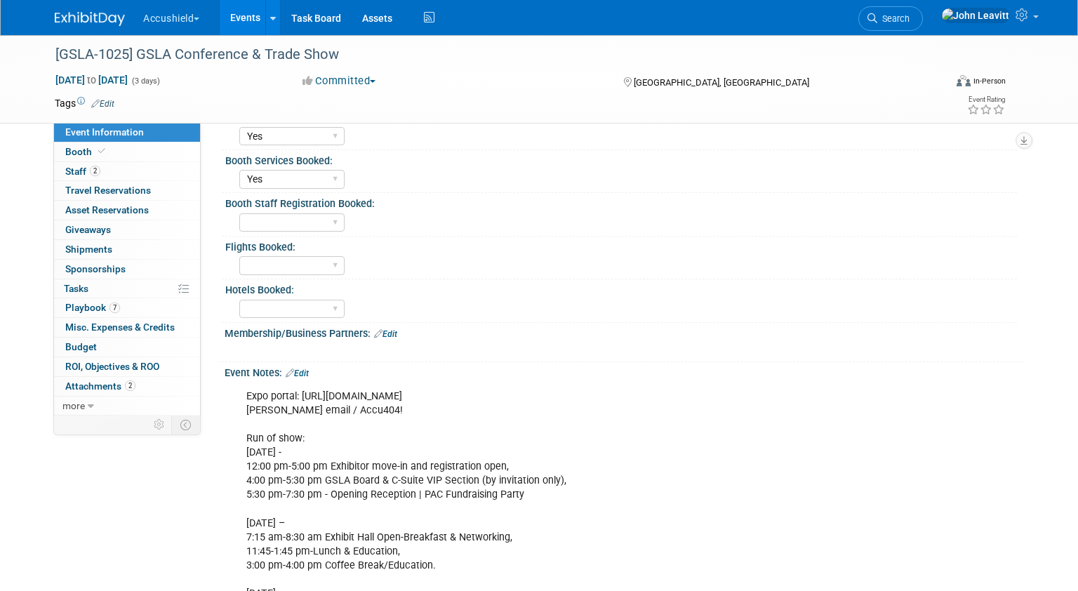
scroll to position [767, 0]
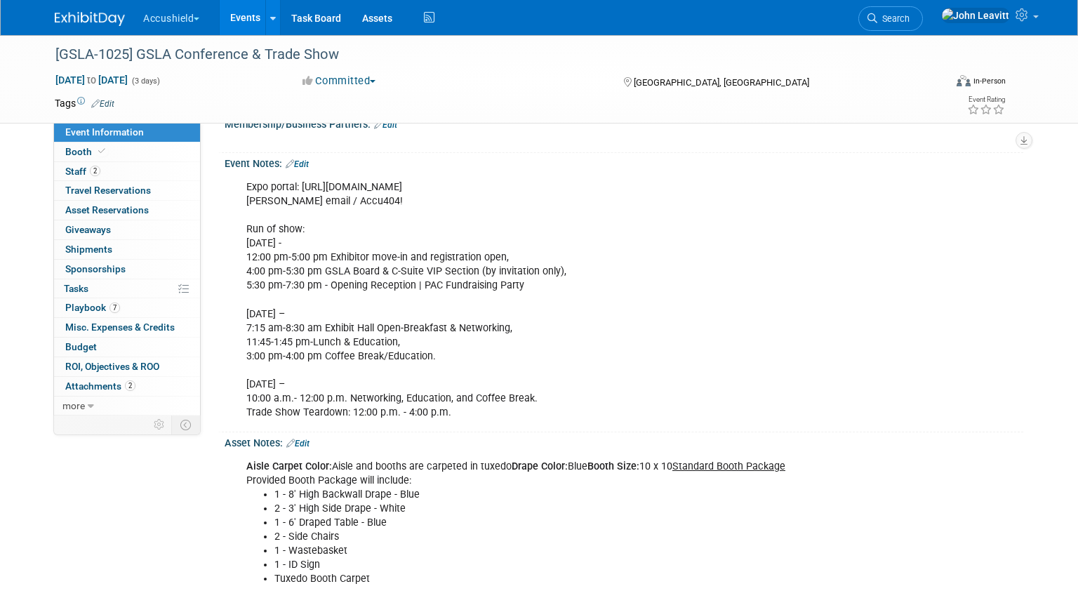
click at [309, 169] on link "Edit" at bounding box center [297, 164] width 23 height 10
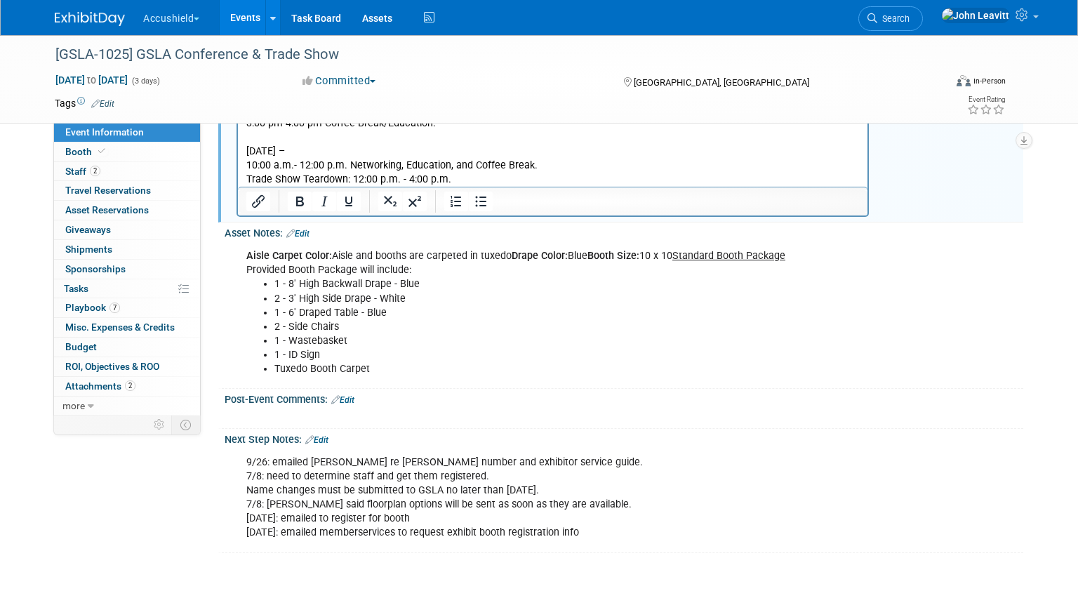
scroll to position [973, 0]
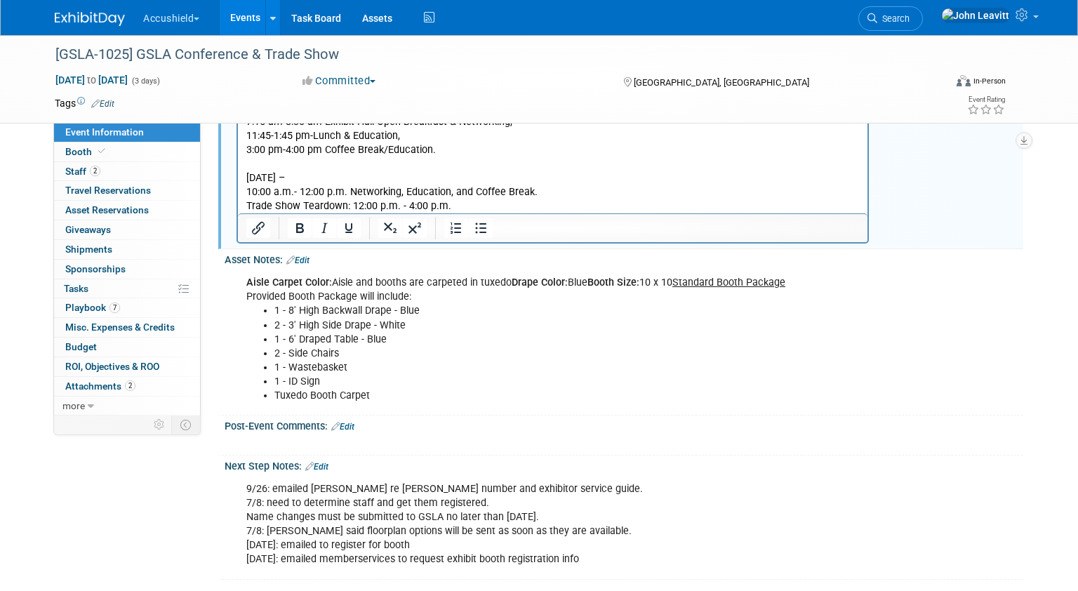
click at [479, 203] on p "Expo portal: [URL][DOMAIN_NAME] [PERSON_NAME] email / Accu404! Run of show: [DA…" at bounding box center [552, 93] width 613 height 239
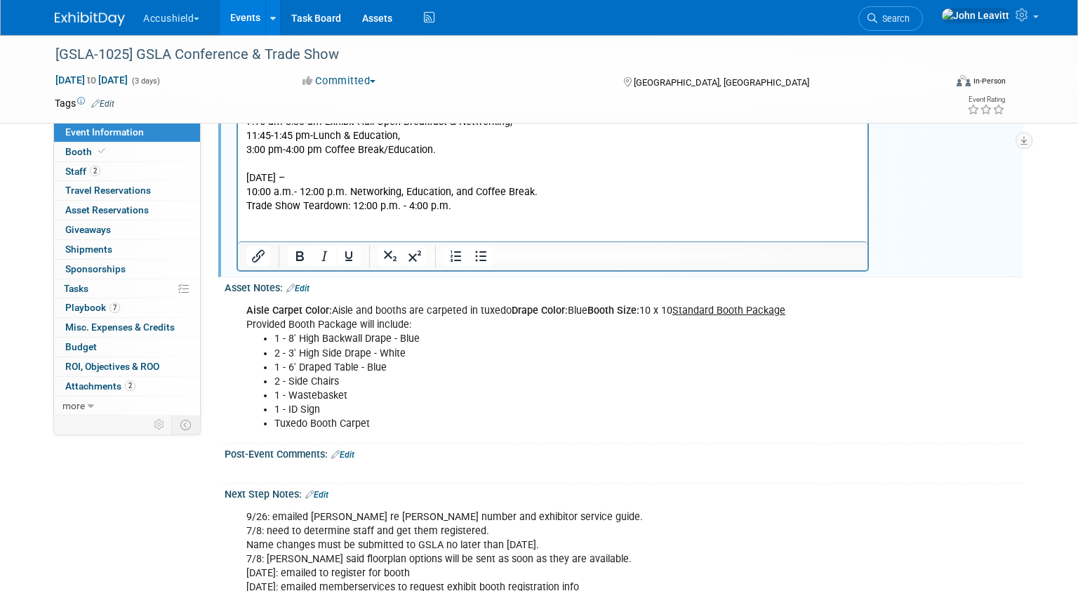
scroll to position [0, 0]
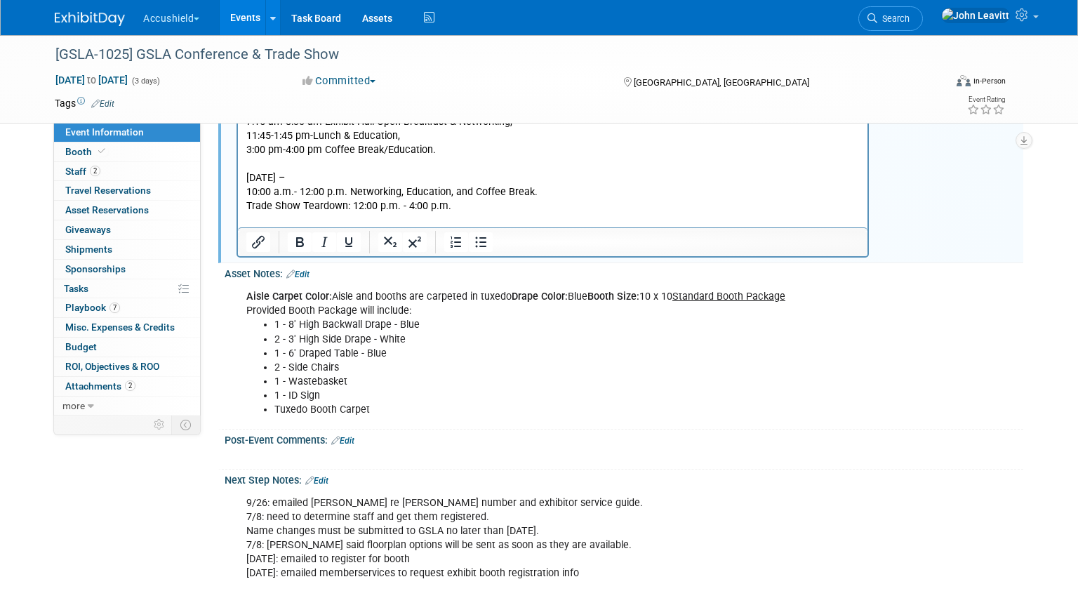
click at [305, 279] on link "Edit" at bounding box center [297, 274] width 23 height 10
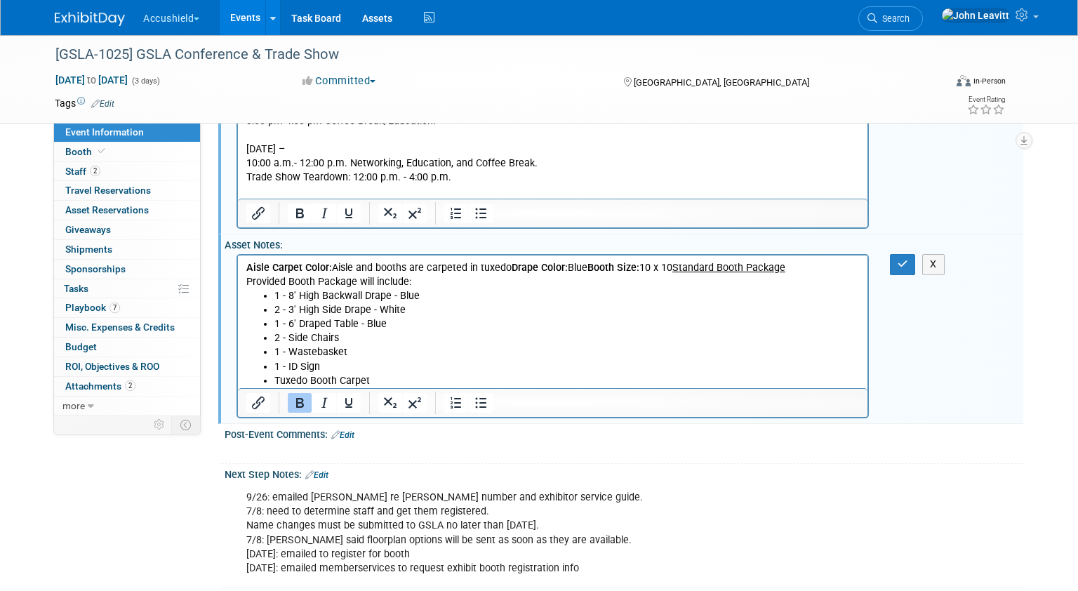
scroll to position [1005, 0]
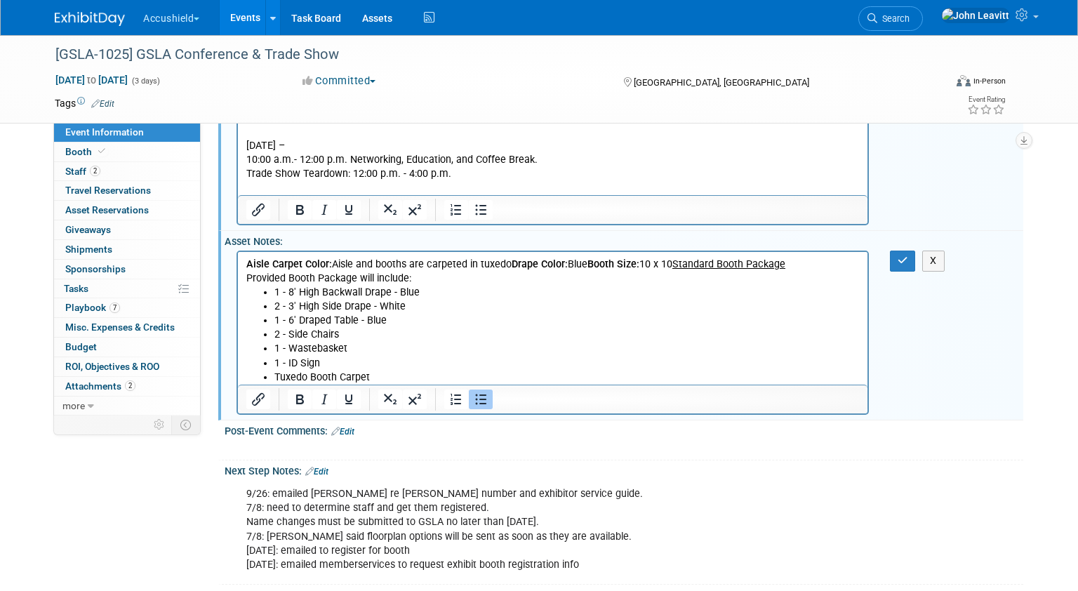
click at [390, 373] on li "Tuxedo Booth Carpet" at bounding box center [566, 377] width 585 height 14
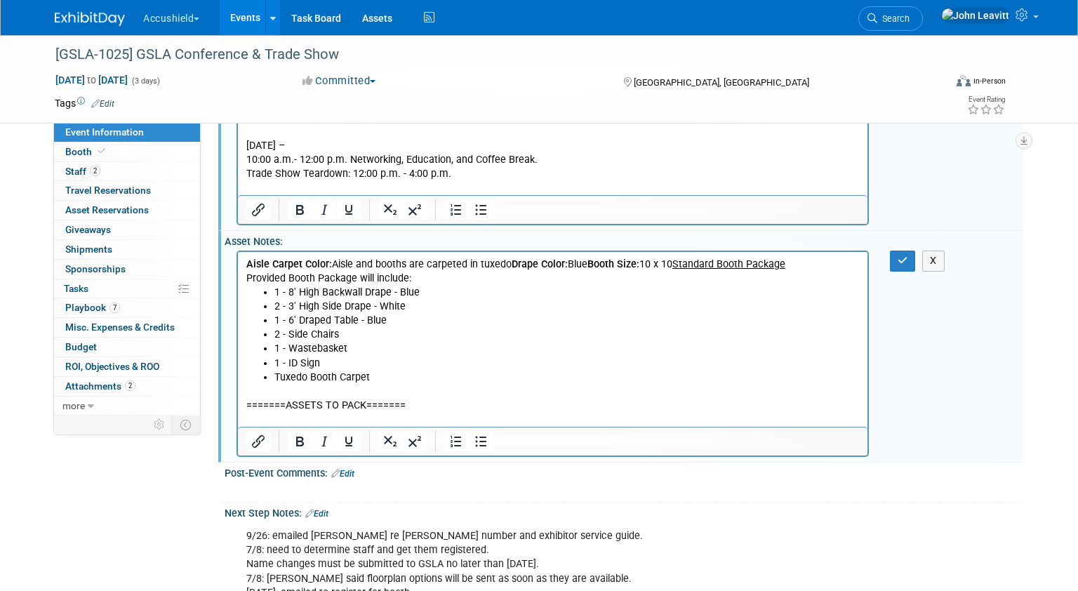
scroll to position [1109, 0]
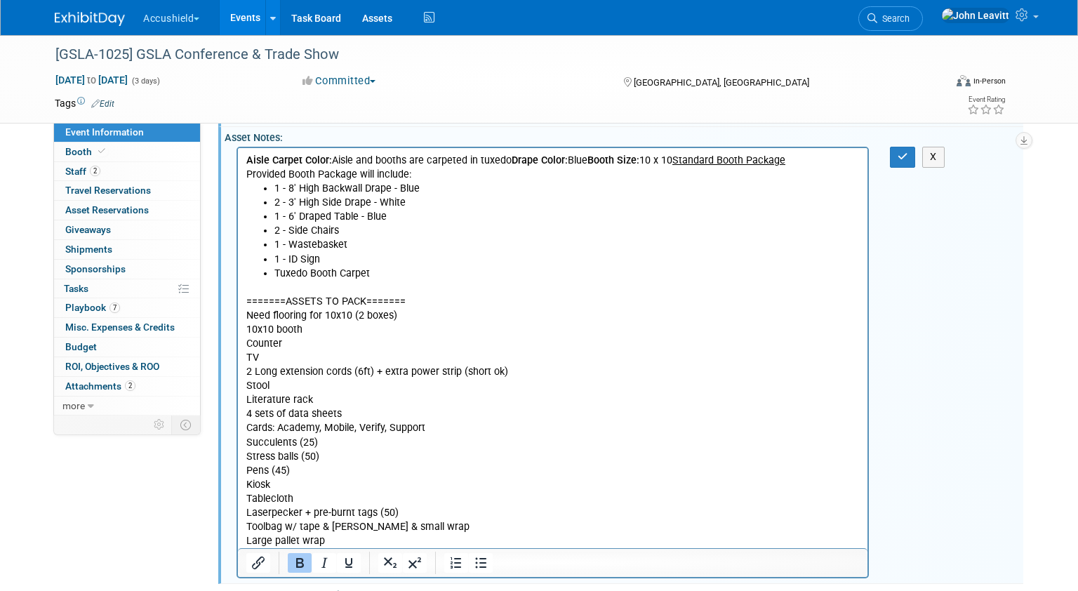
click at [281, 313] on p "Need flooring for 10x10 (2 boxes) 10x10 booth Counter TV 2 Long extension cords…" at bounding box center [552, 428] width 613 height 239
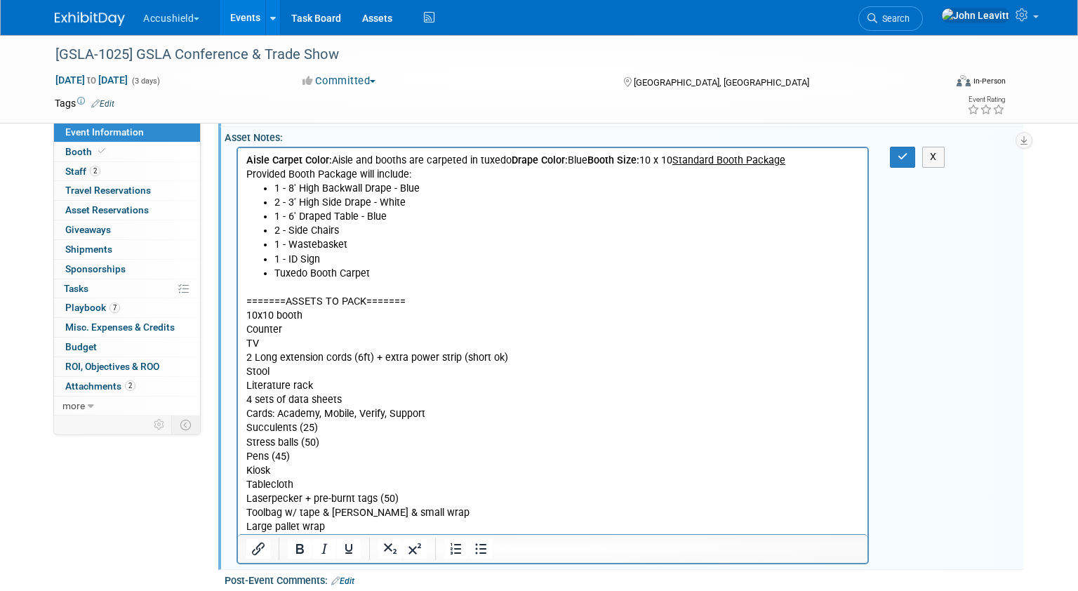
click at [285, 501] on p "10x10 booth Counter TV 2 Long extension cords (6ft) + extra power strip (short …" at bounding box center [552, 421] width 613 height 225
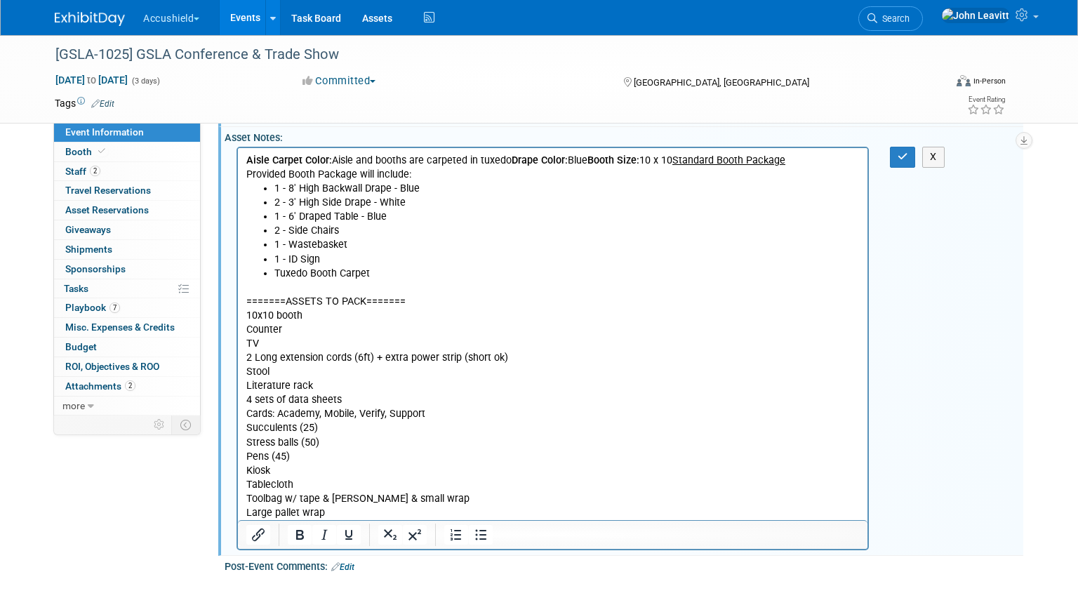
click at [307, 510] on p "10x10 booth Counter TV 2 Long extension cords (6ft) + extra power strip (short …" at bounding box center [552, 414] width 613 height 211
click at [906, 161] on icon "button" at bounding box center [902, 157] width 11 height 10
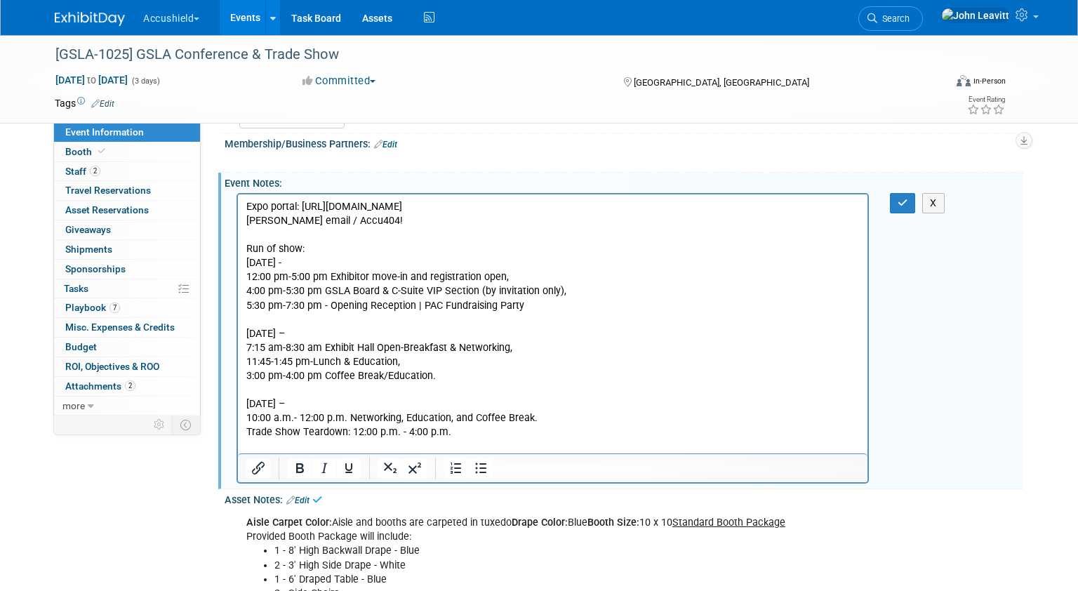
scroll to position [739, 0]
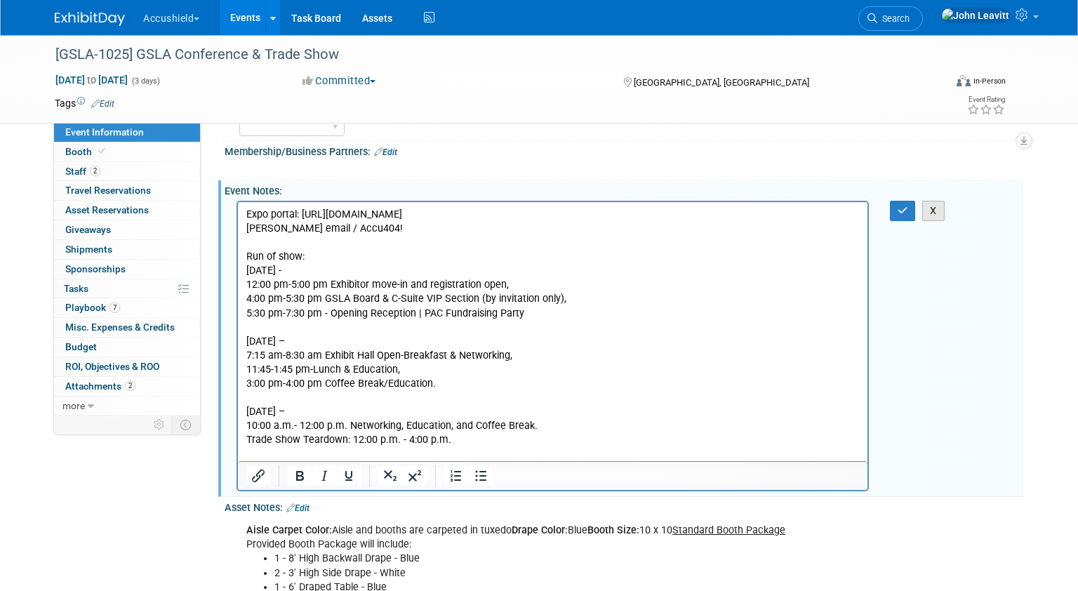
click at [934, 216] on button "X" at bounding box center [933, 211] width 22 height 20
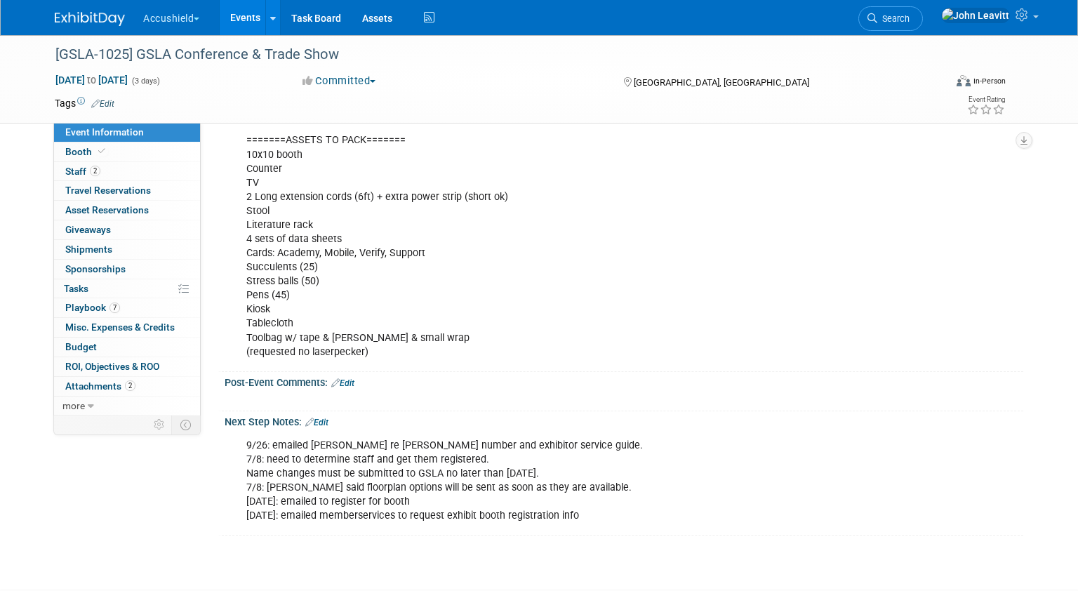
scroll to position [1233, 0]
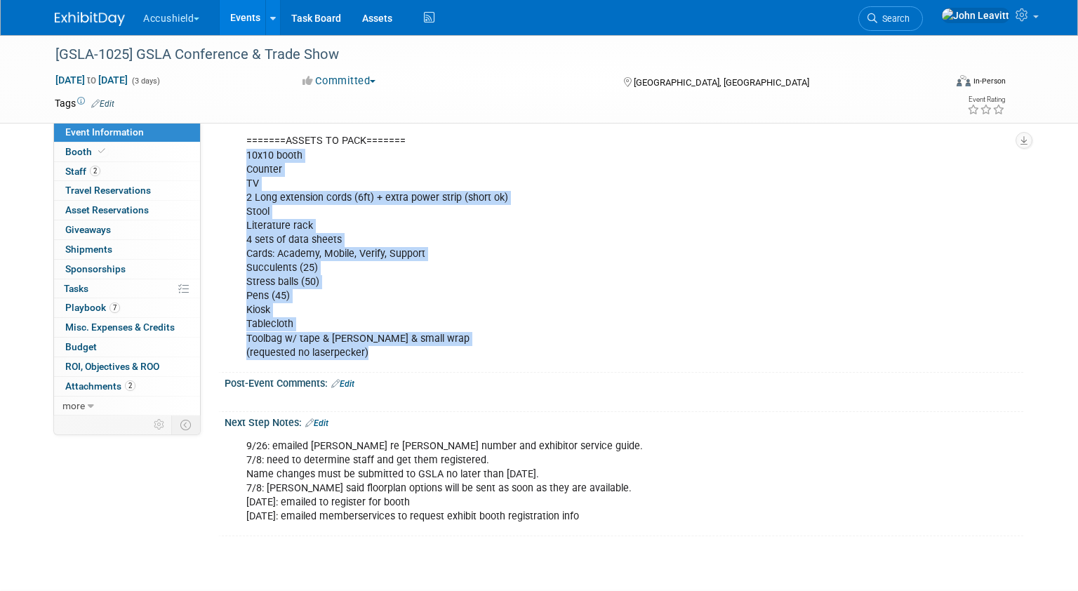
drag, startPoint x: 246, startPoint y: 170, endPoint x: 438, endPoint y: 369, distance: 276.9
click at [438, 367] on div "Aisle Carpet Color: Aisle and booths are carpeted in tuxedo Drape Color: Blue B…" at bounding box center [552, 177] width 632 height 380
copy div "10x10 booth Counter TV 2 Long extension cords (6ft) + extra power strip (short …"
